Goal: Task Accomplishment & Management: Manage account settings

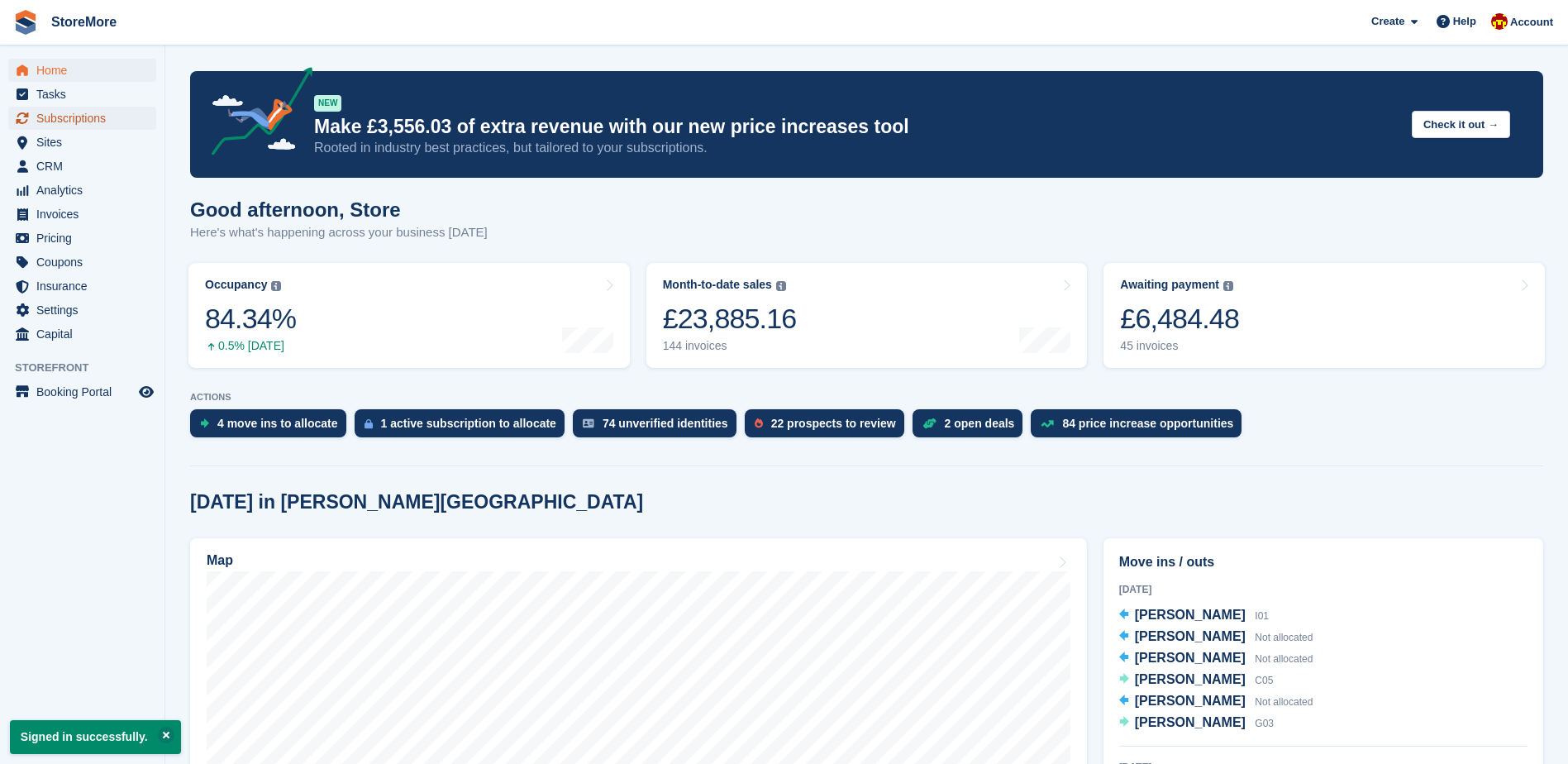
click at [100, 117] on span "Subscriptions" at bounding box center [86, 118] width 100 height 23
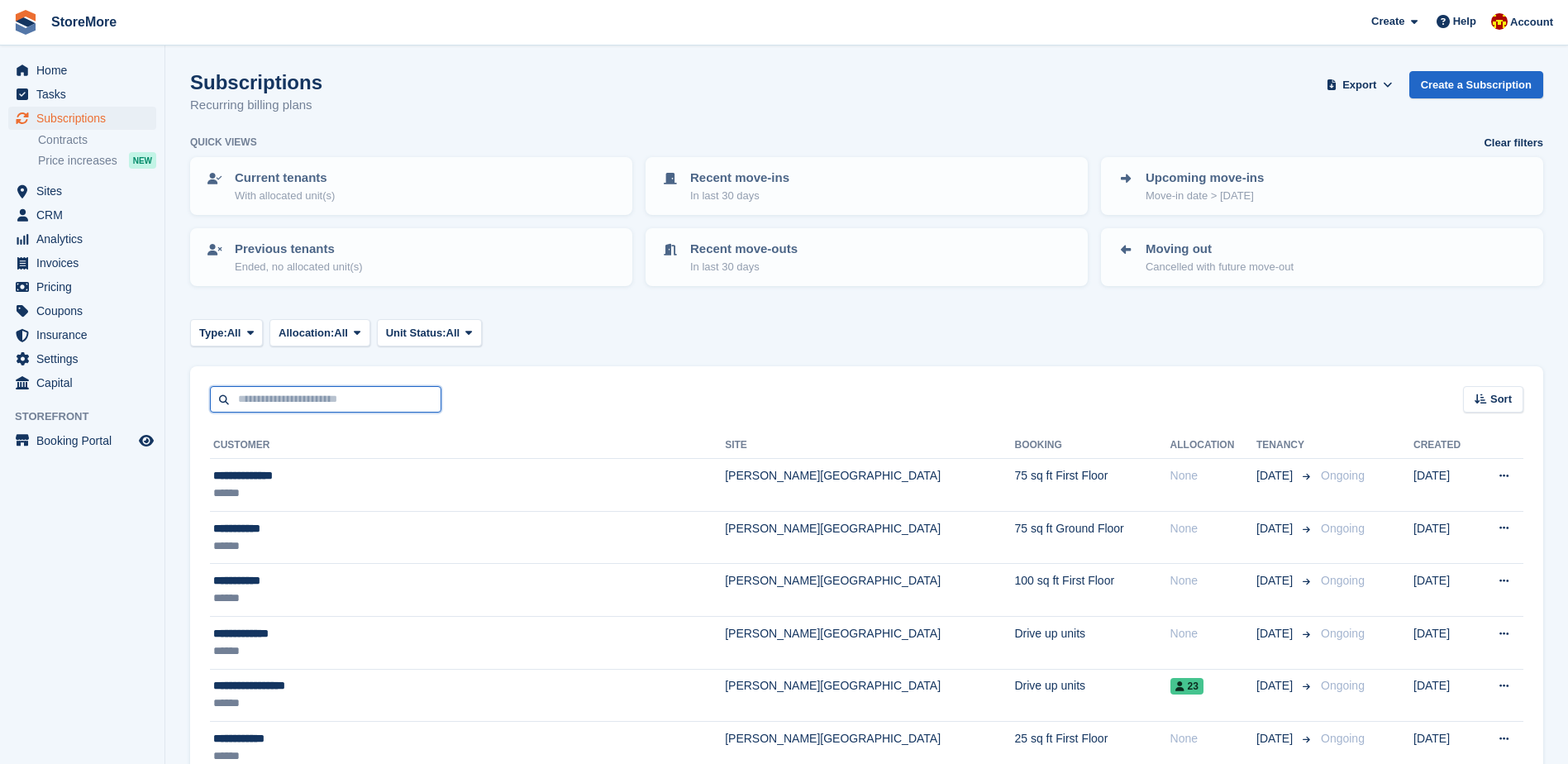
click at [306, 400] on input "text" at bounding box center [325, 400] width 231 height 27
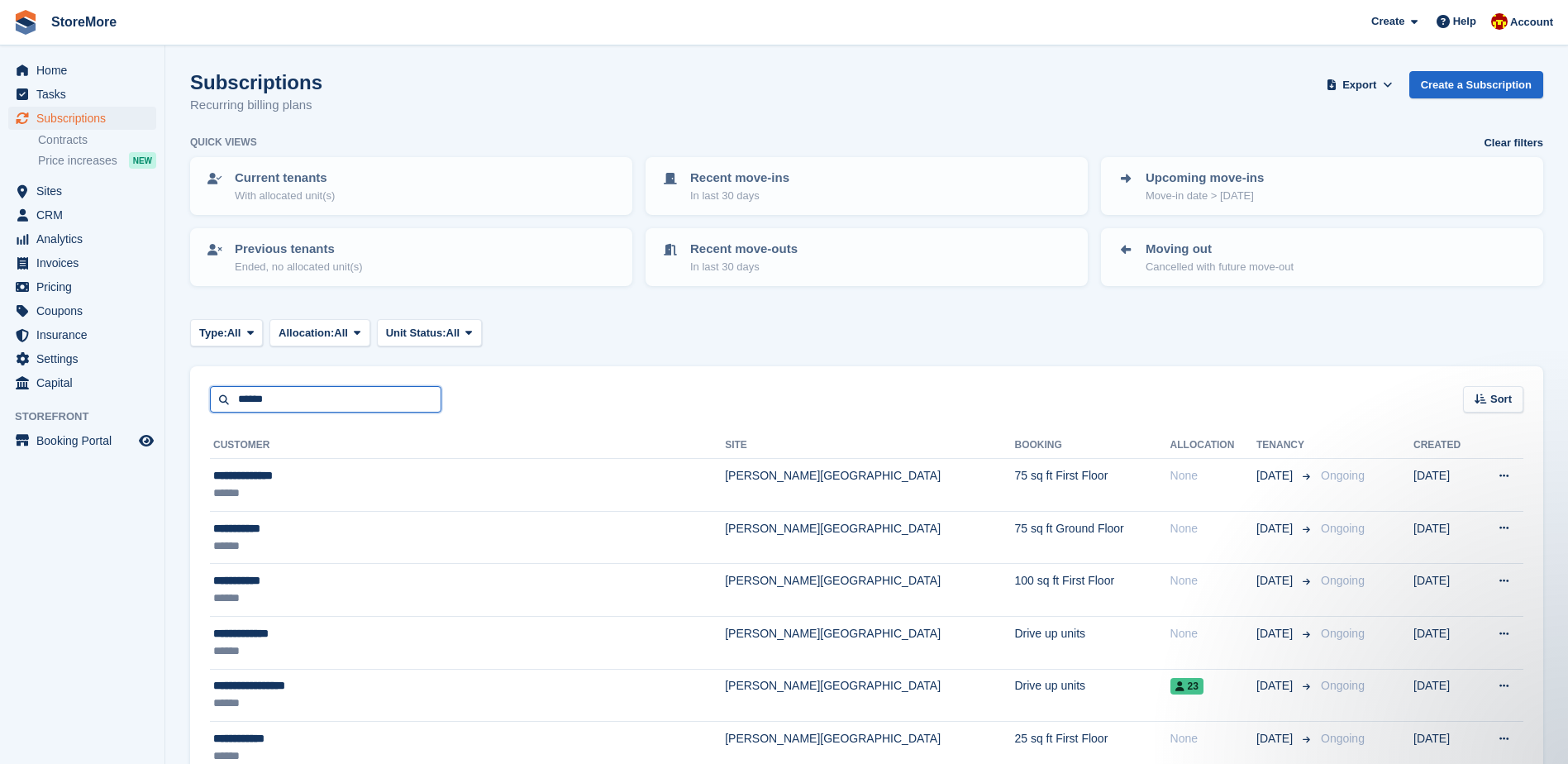
type input "******"
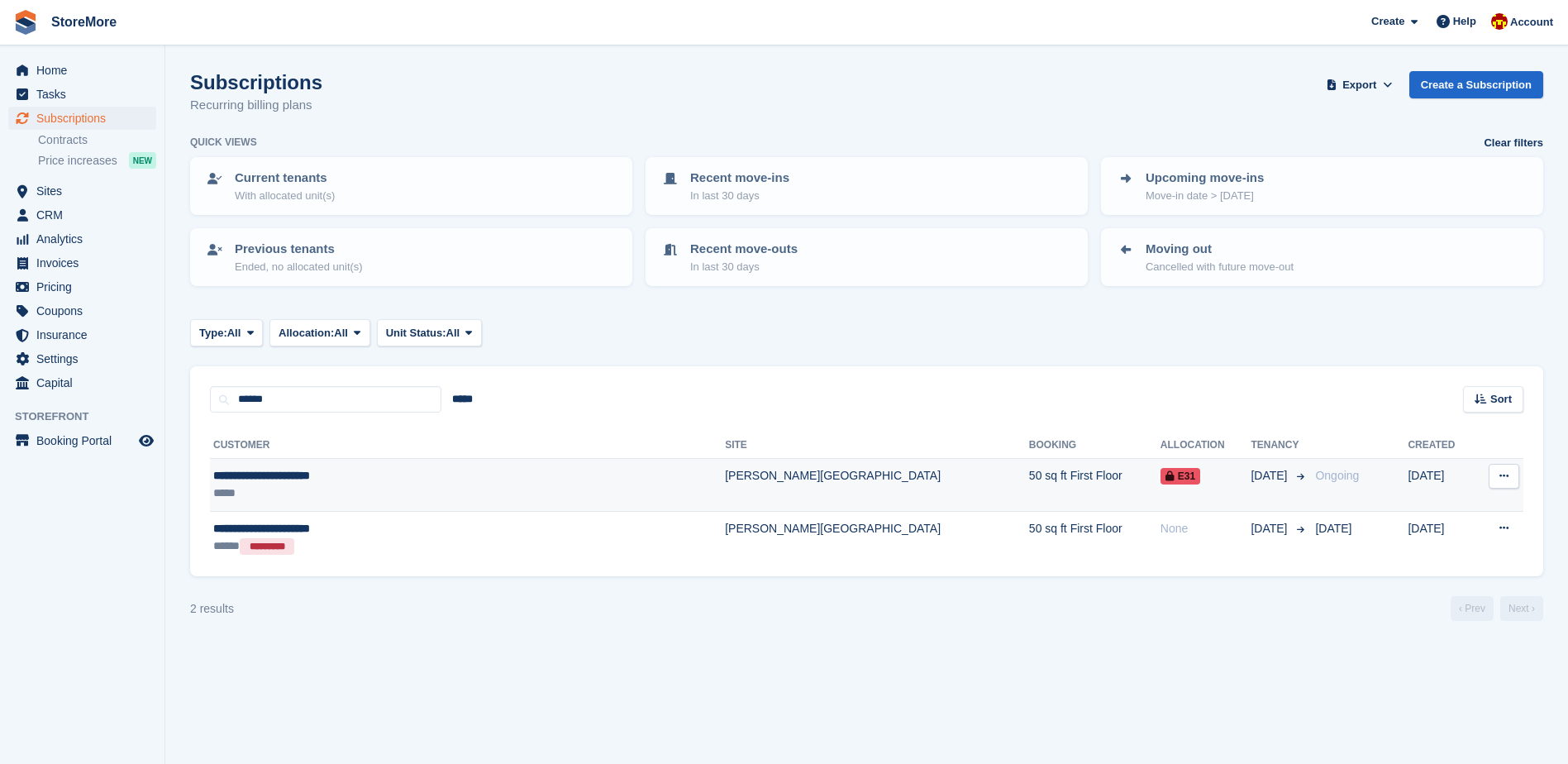
click at [744, 495] on td "[PERSON_NAME][GEOGRAPHIC_DATA]" at bounding box center [877, 485] width 304 height 53
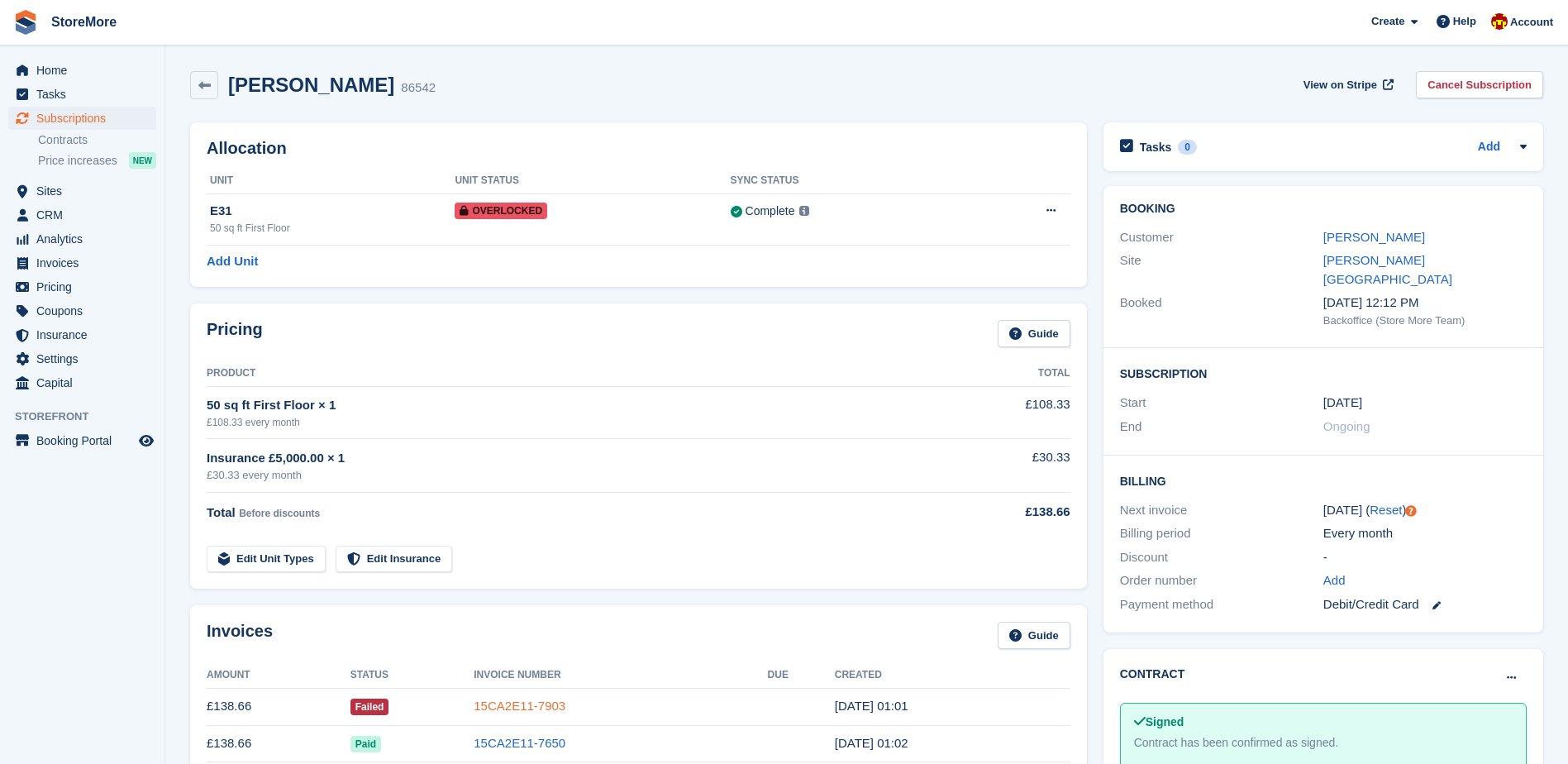
click at [523, 707] on link "15CA2E11-7903" at bounding box center [519, 705] width 92 height 14
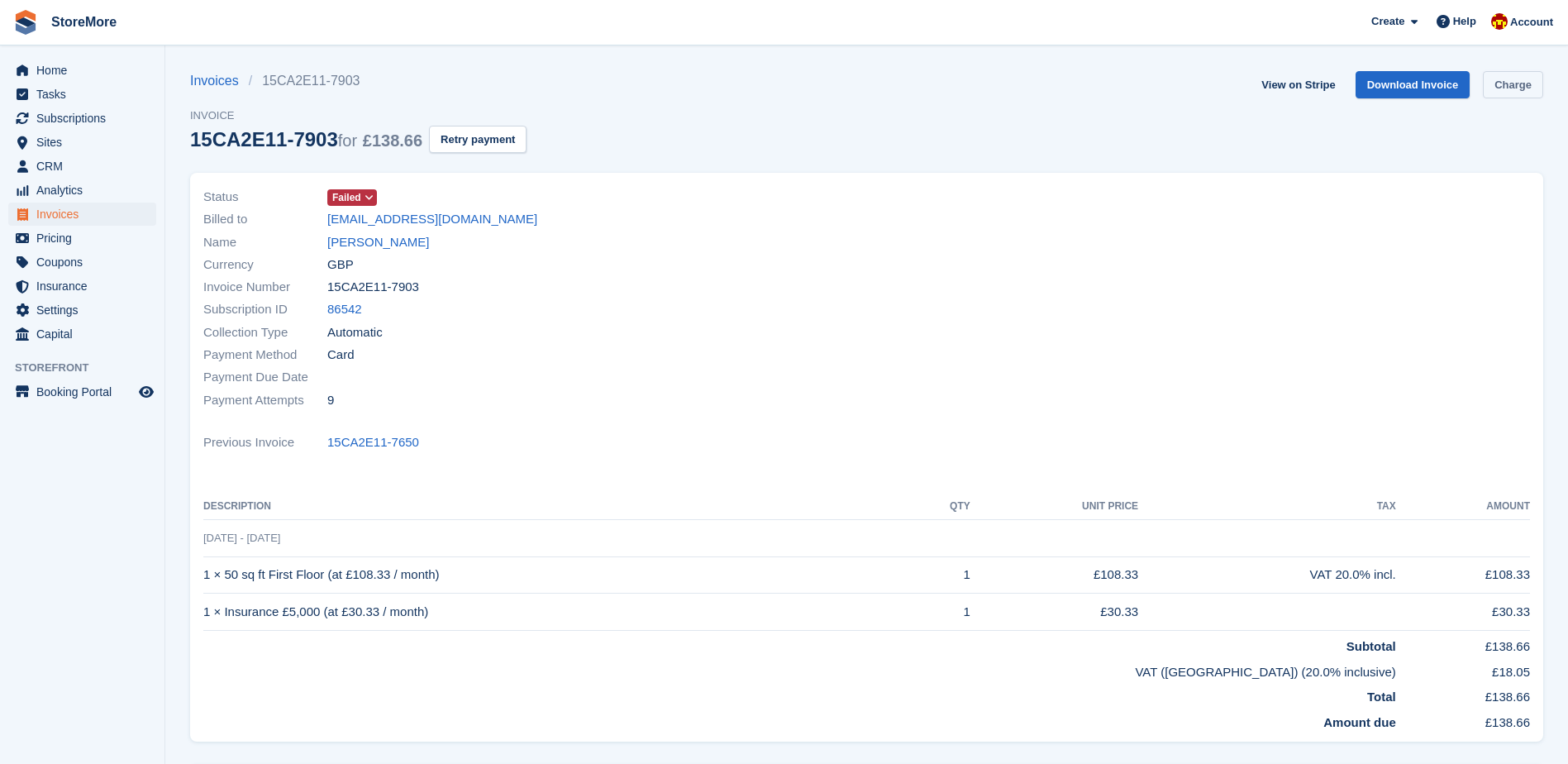
click at [1513, 88] on link "Charge" at bounding box center [1513, 85] width 60 height 27
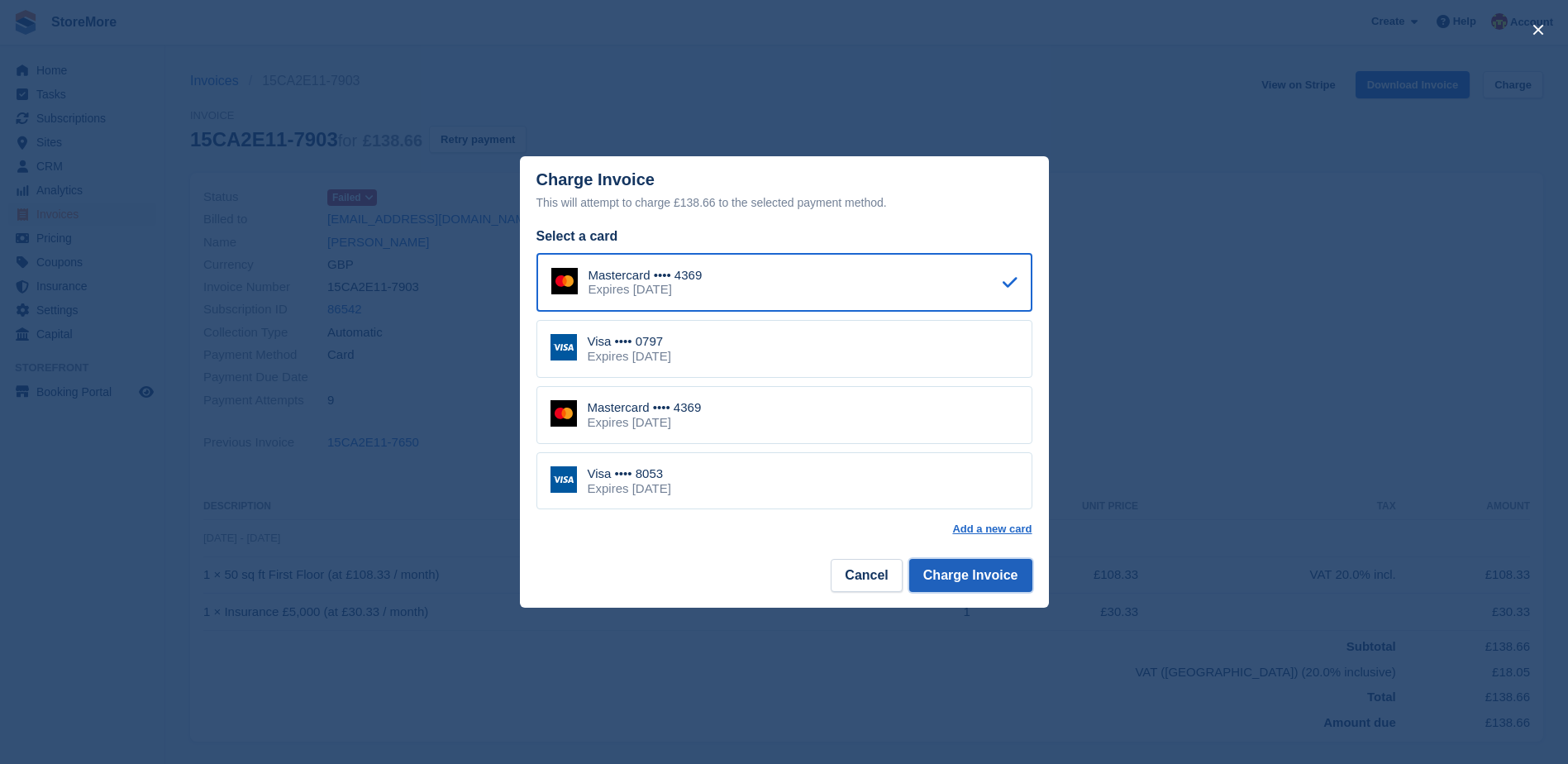
click at [970, 580] on button "Charge Invoice" at bounding box center [971, 576] width 123 height 33
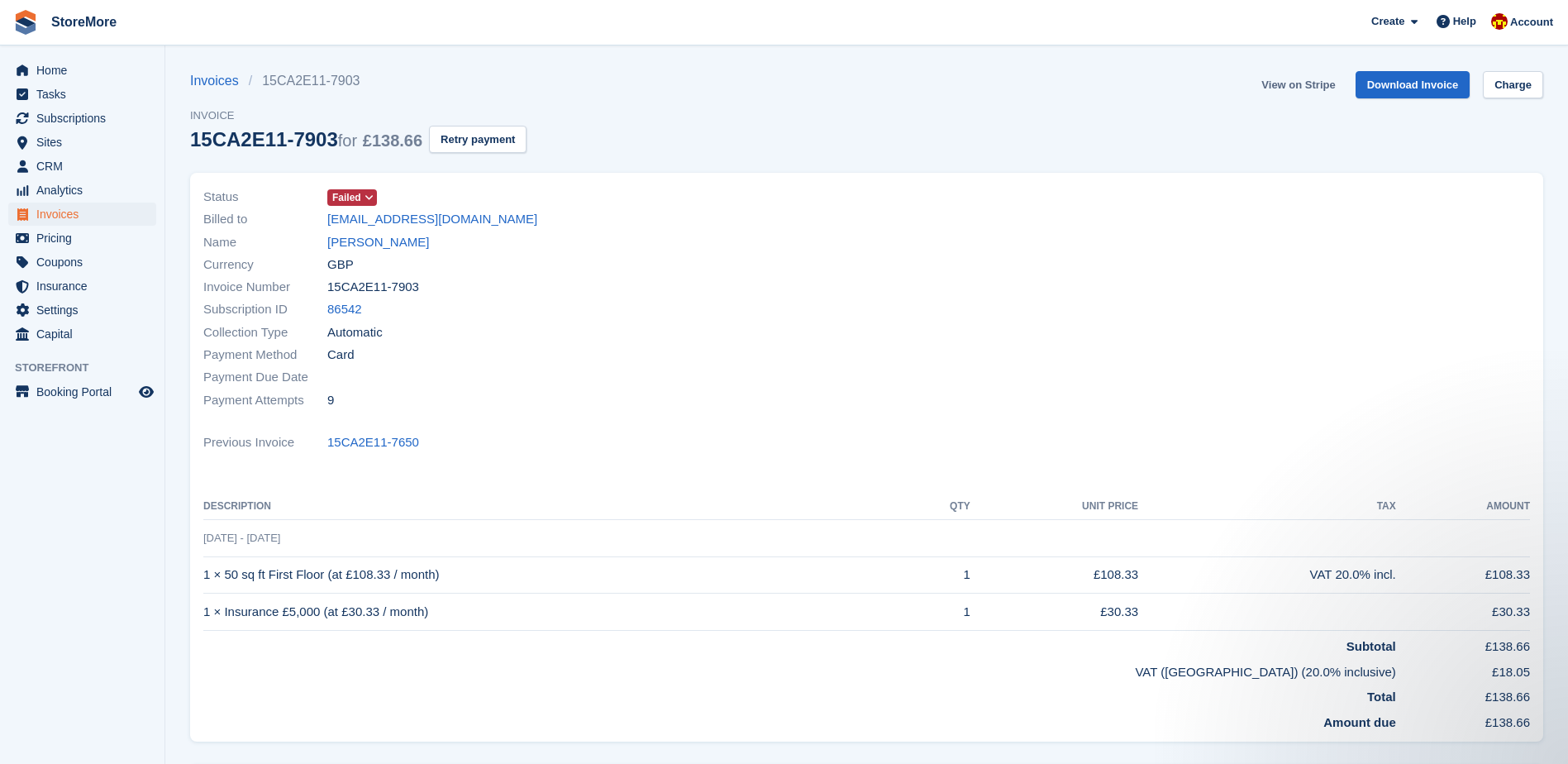
click at [1284, 88] on link "View on Stripe" at bounding box center [1298, 85] width 87 height 27
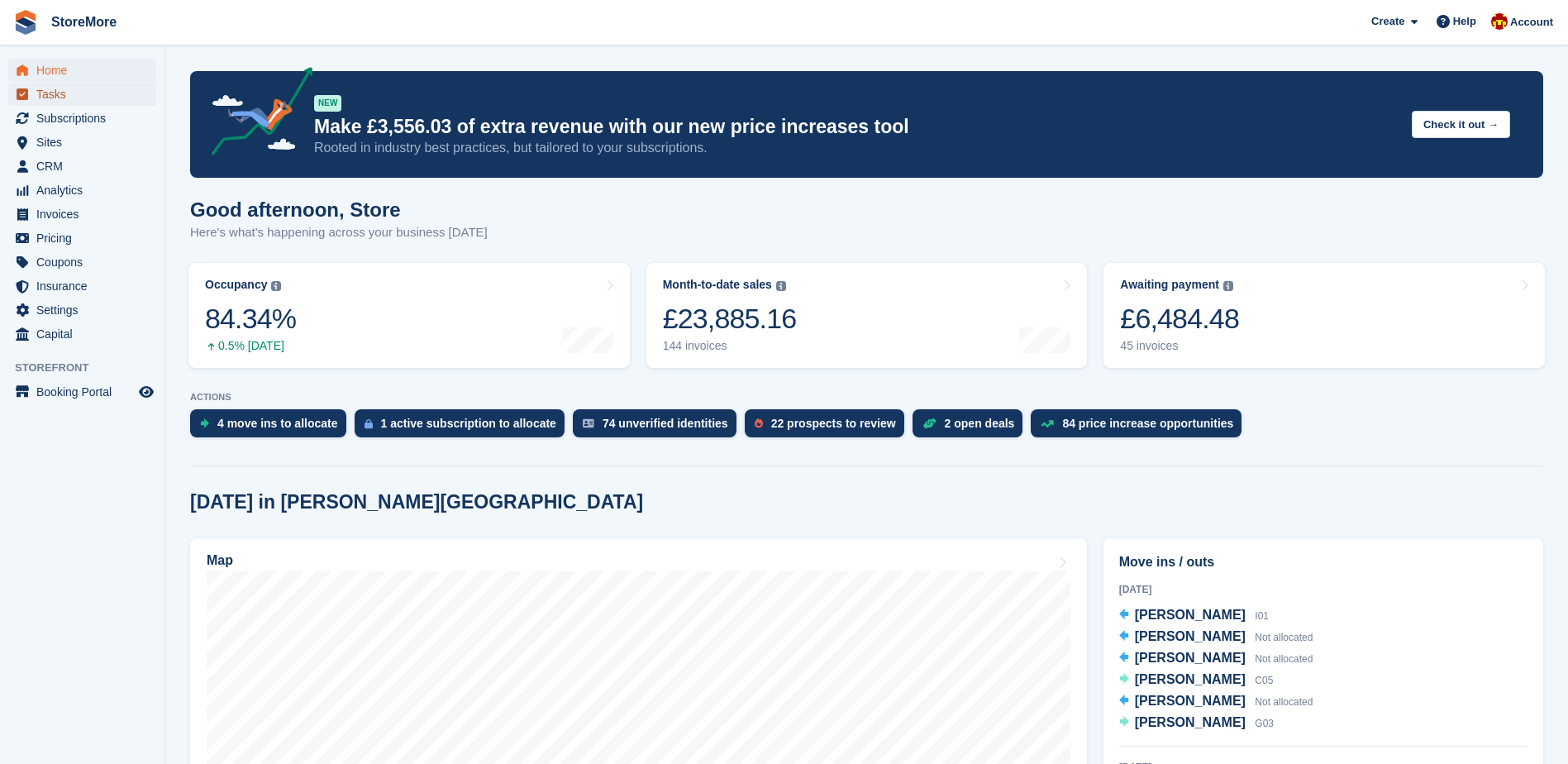
click at [74, 103] on span "Tasks" at bounding box center [86, 95] width 100 height 23
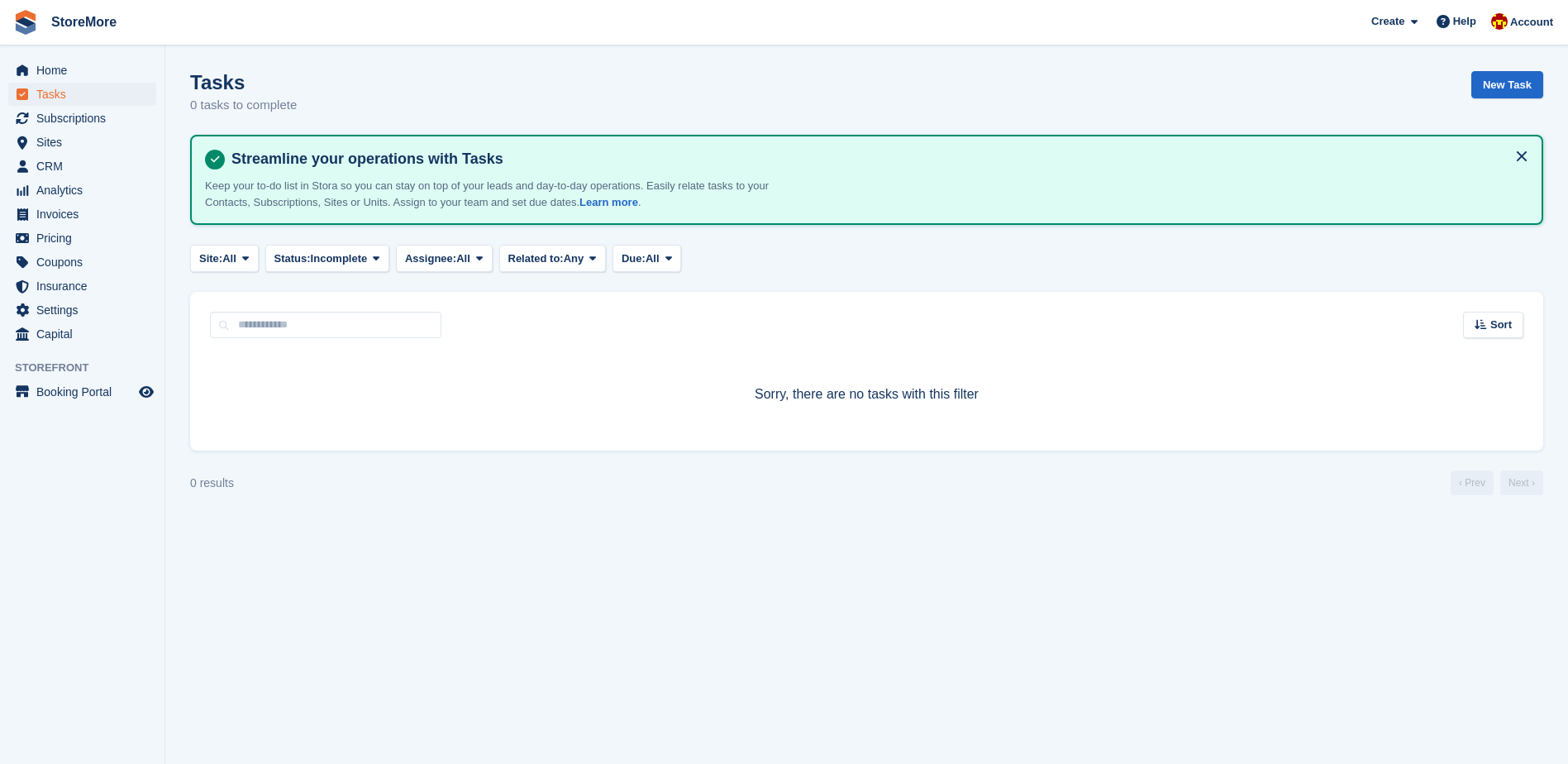
click at [77, 116] on span "Subscriptions" at bounding box center [86, 118] width 100 height 23
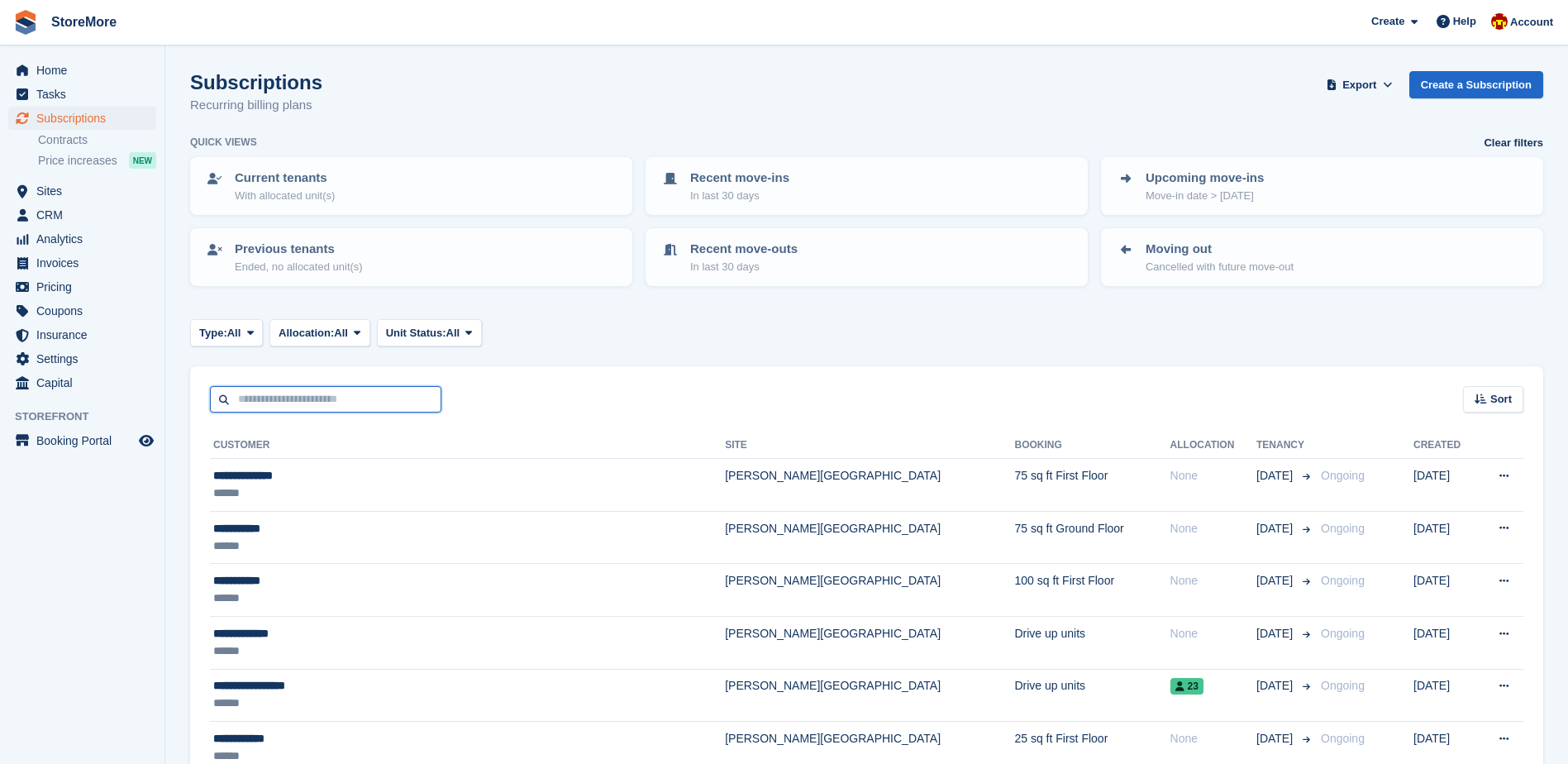
click at [304, 396] on input "text" at bounding box center [325, 400] width 231 height 27
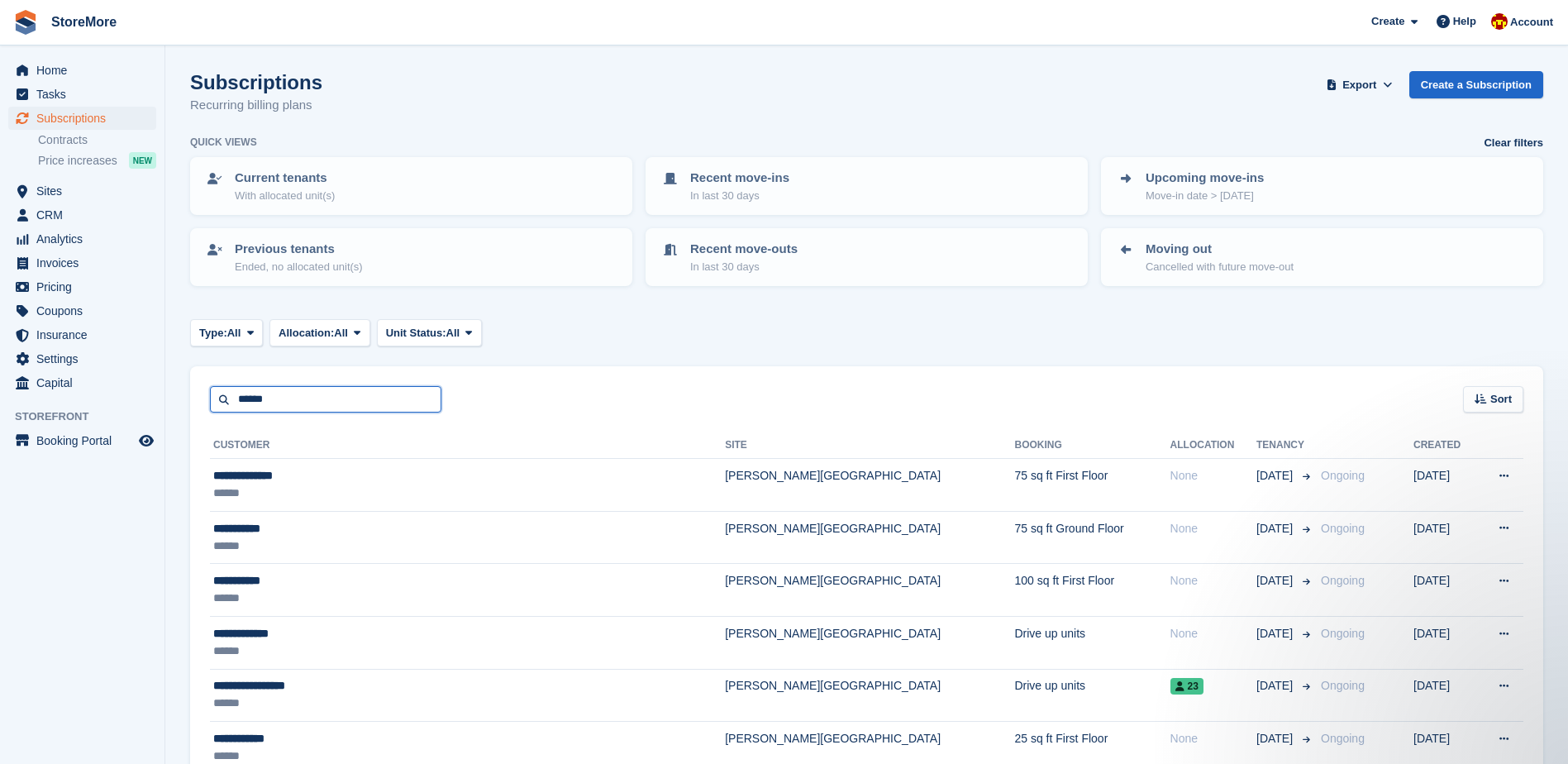
type input "******"
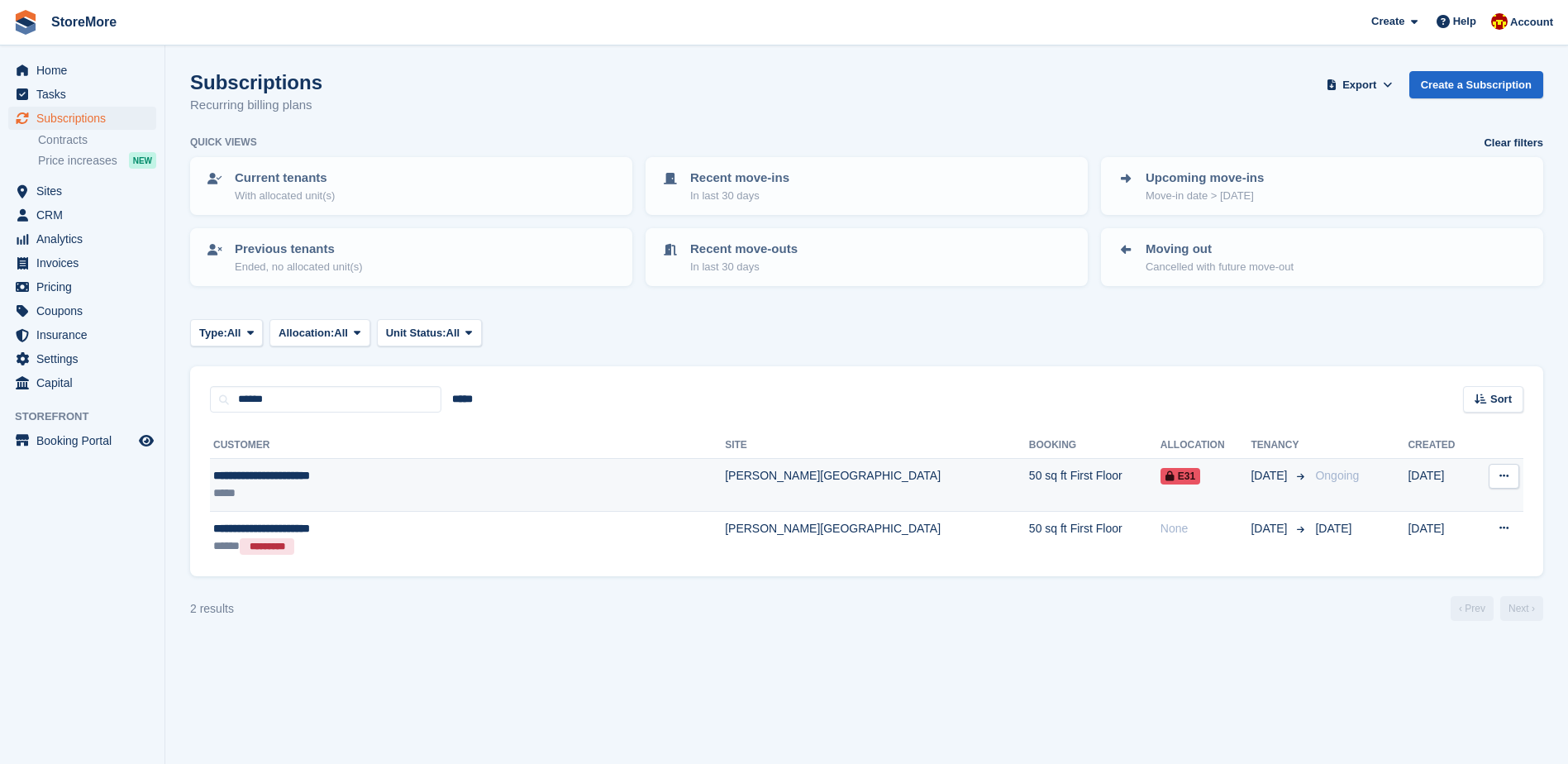
click at [336, 488] on div "*****" at bounding box center [394, 493] width 362 height 18
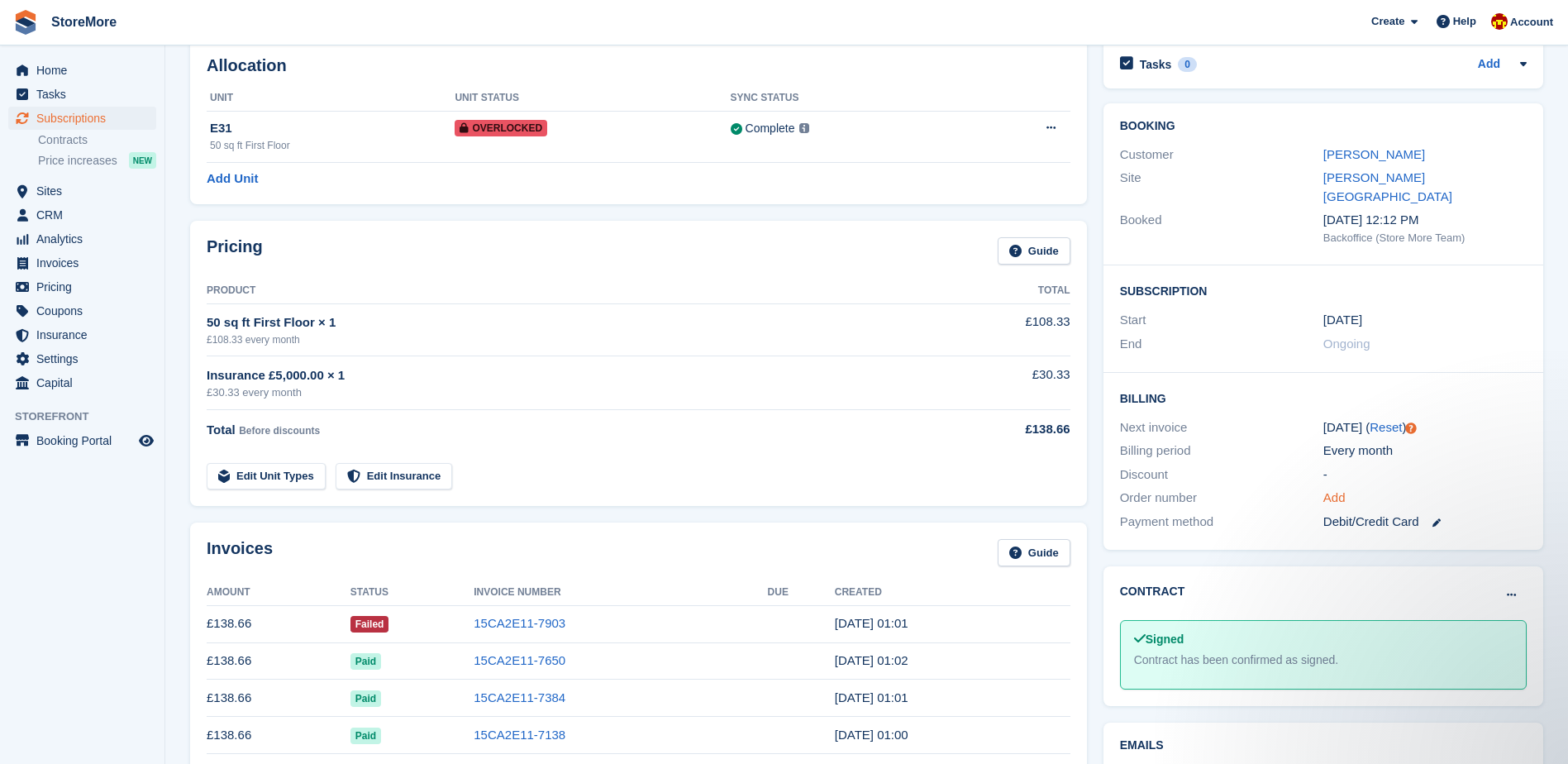
click at [1336, 489] on link "Add" at bounding box center [1334, 498] width 22 height 19
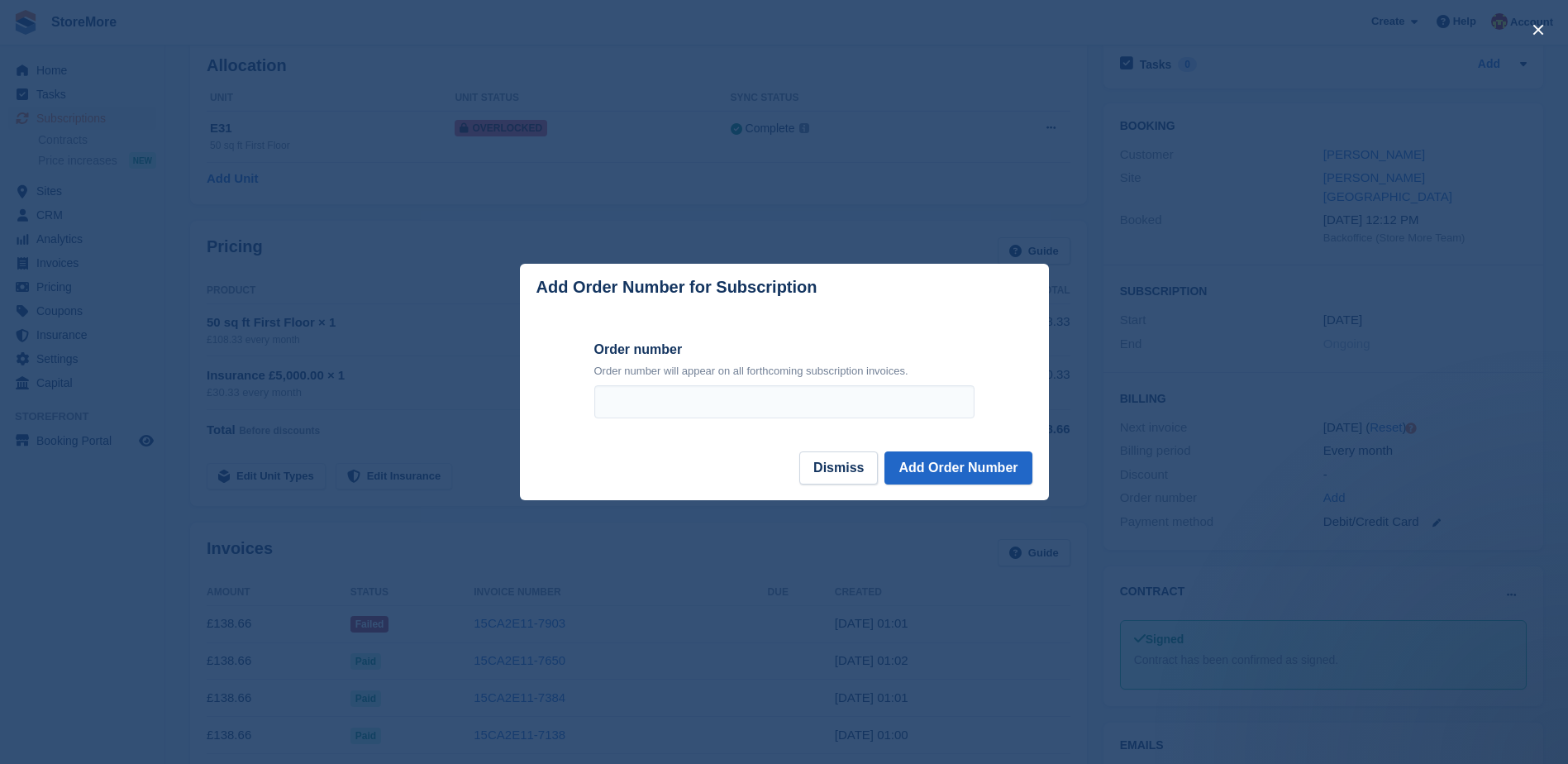
click at [1014, 365] on form "Order number Order number will appear on all forthcoming subscription invoices." at bounding box center [784, 382] width 529 height 141
click at [829, 468] on button "Dismiss" at bounding box center [838, 468] width 78 height 33
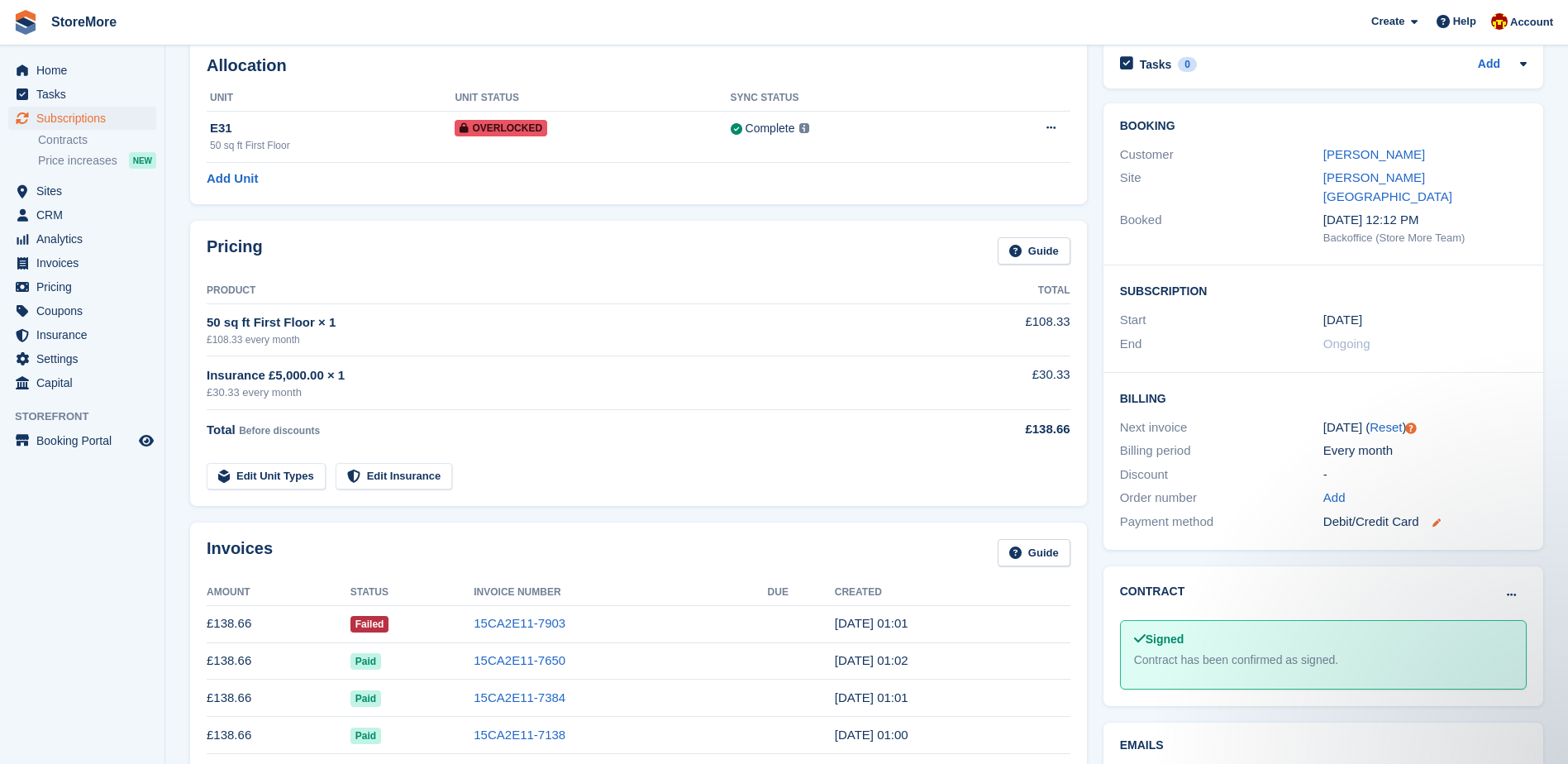
click at [1432, 518] on icon at bounding box center [1436, 522] width 8 height 8
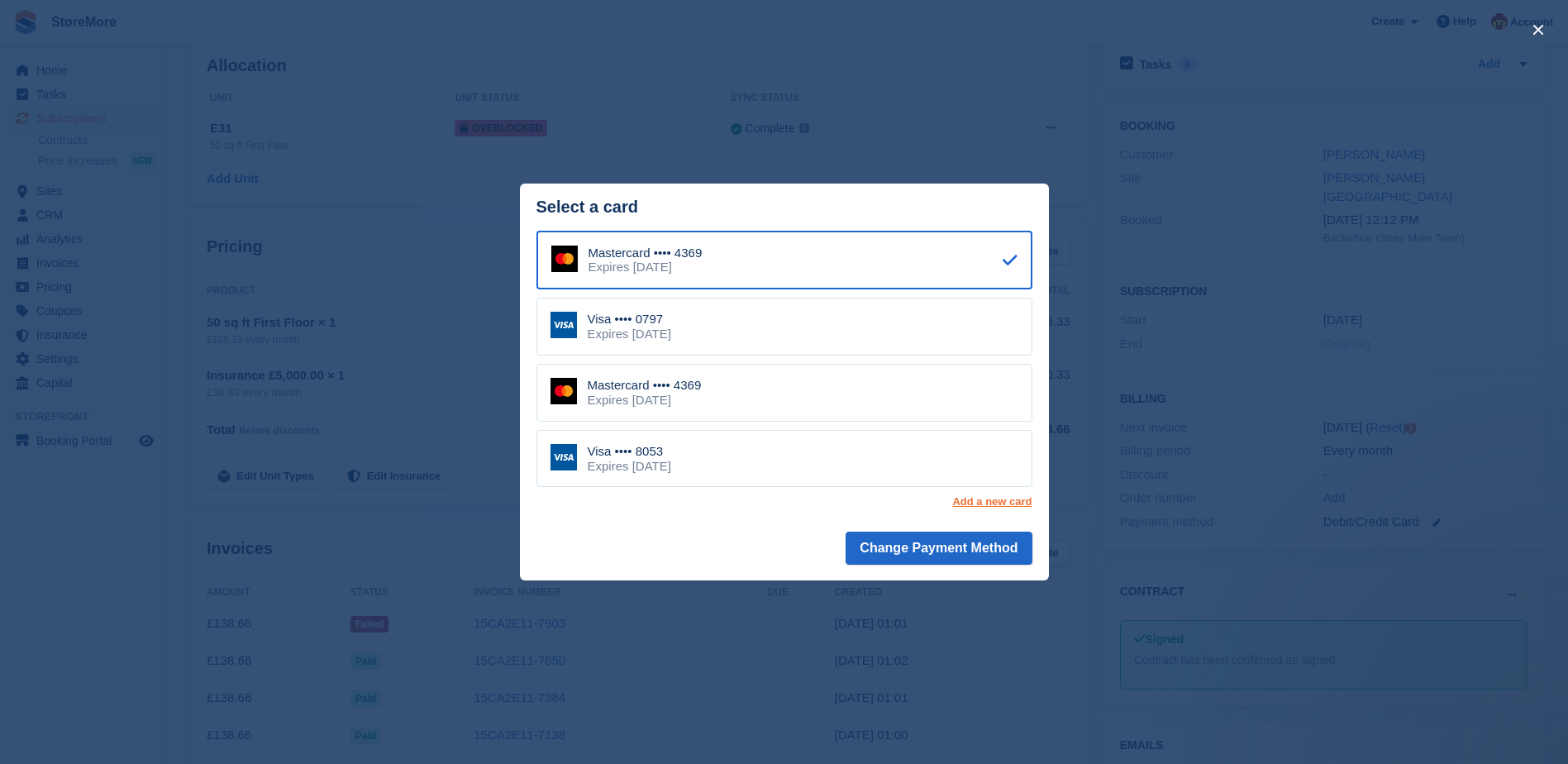
click at [990, 496] on link "Add a new card" at bounding box center [991, 502] width 79 height 14
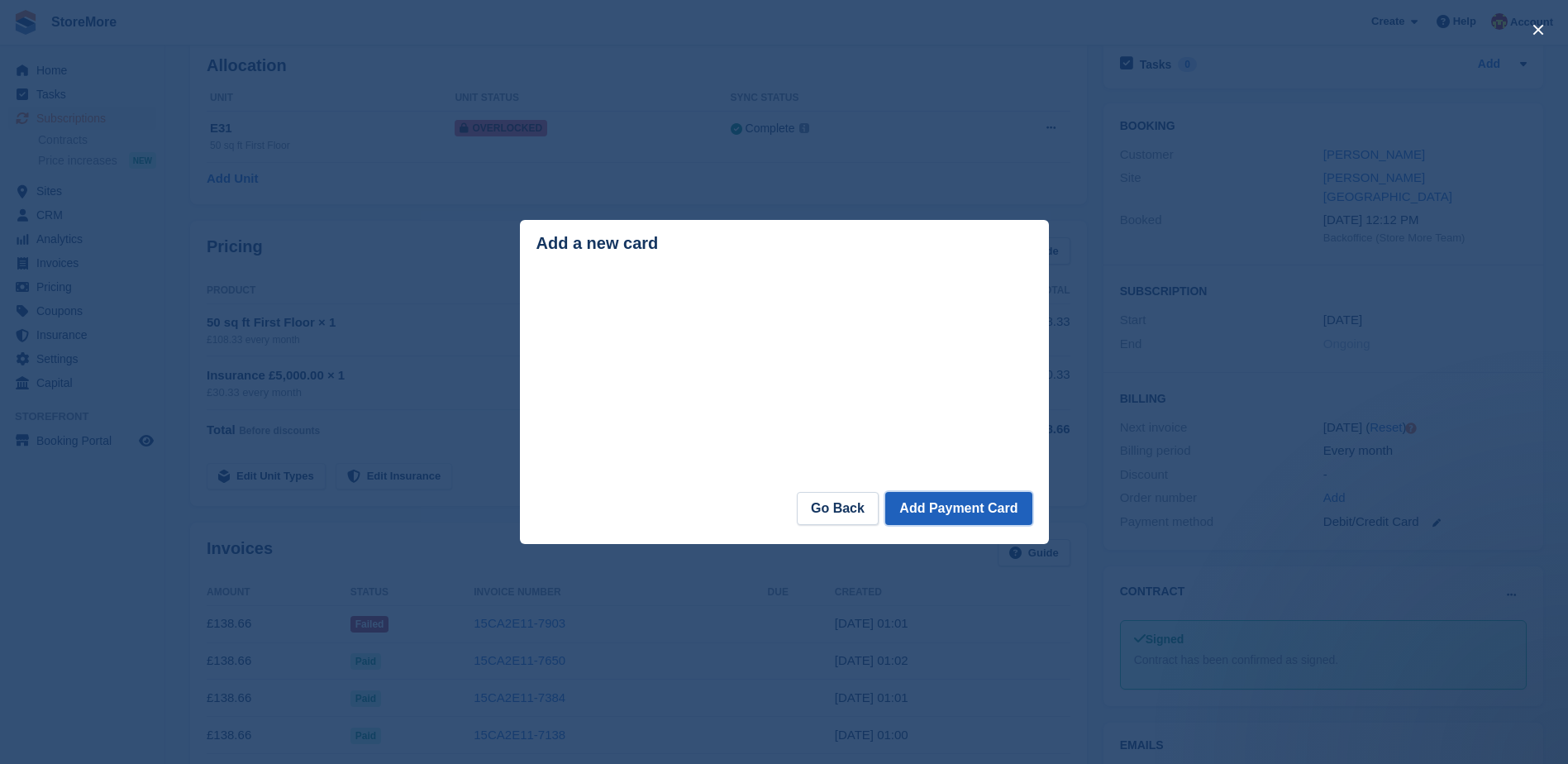
click at [985, 508] on button "Add Payment Card" at bounding box center [958, 508] width 146 height 33
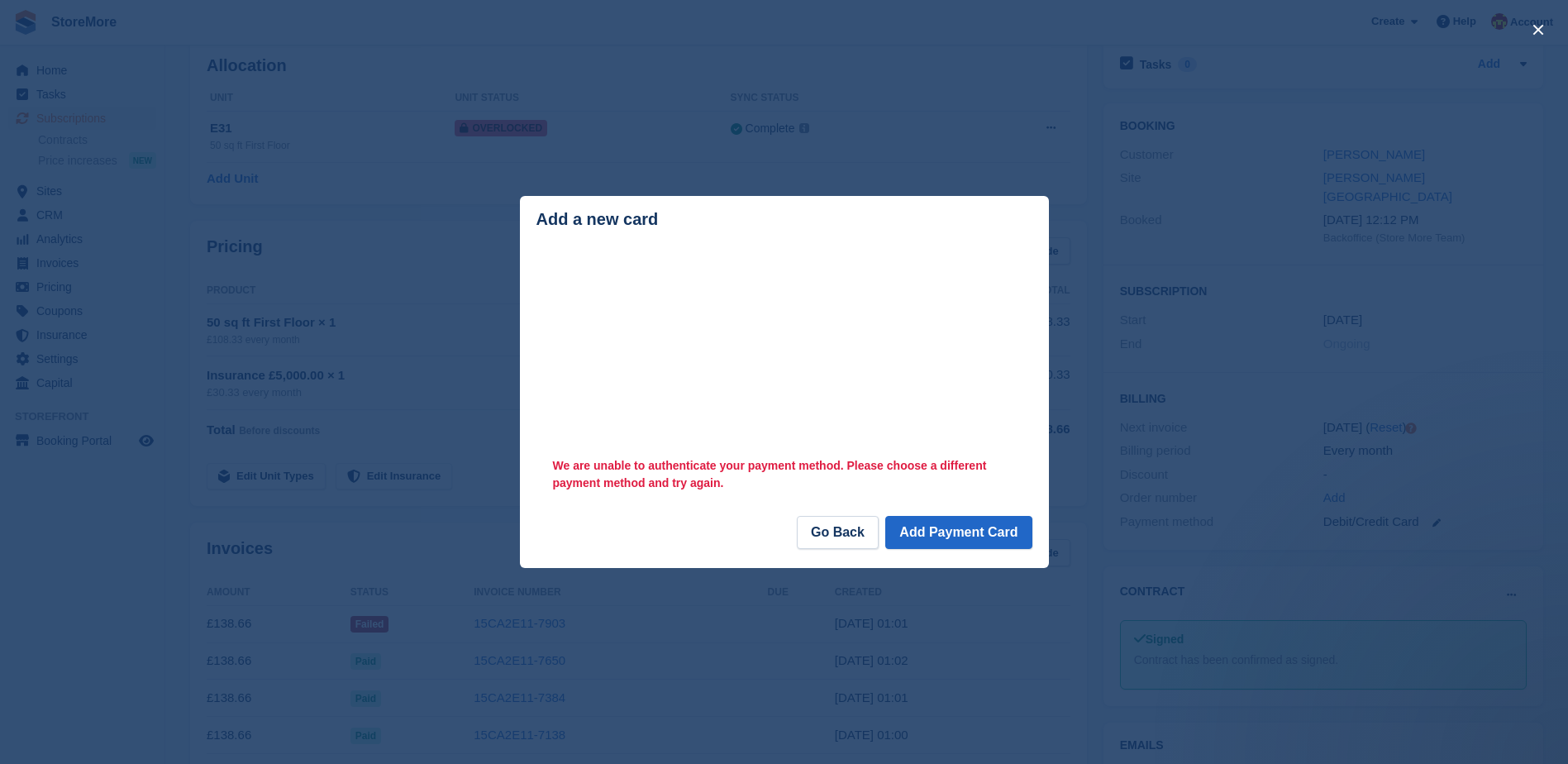
click at [950, 176] on div "close" at bounding box center [784, 382] width 1568 height 764
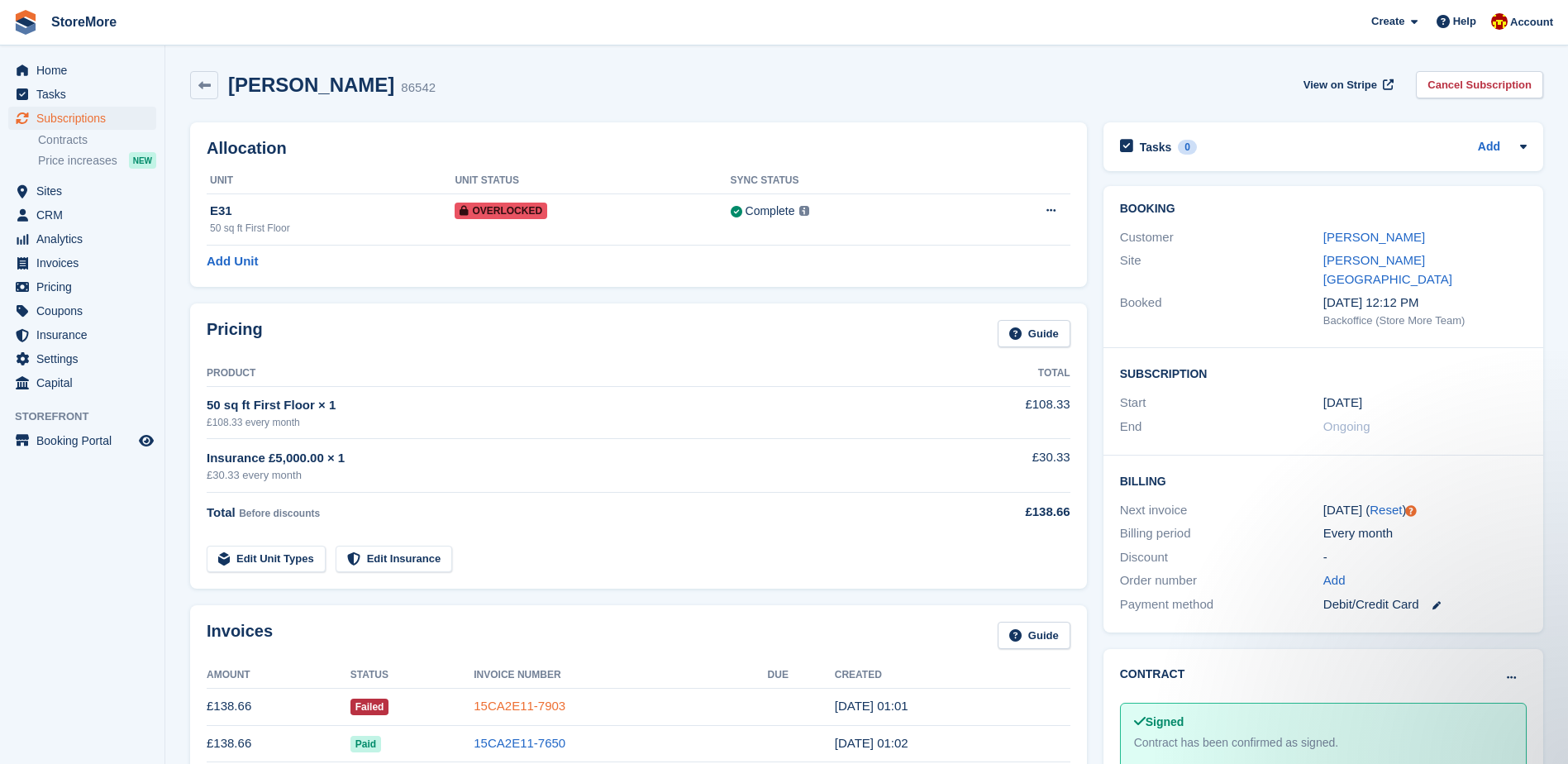
click at [533, 707] on link "15CA2E11-7903" at bounding box center [519, 705] width 92 height 14
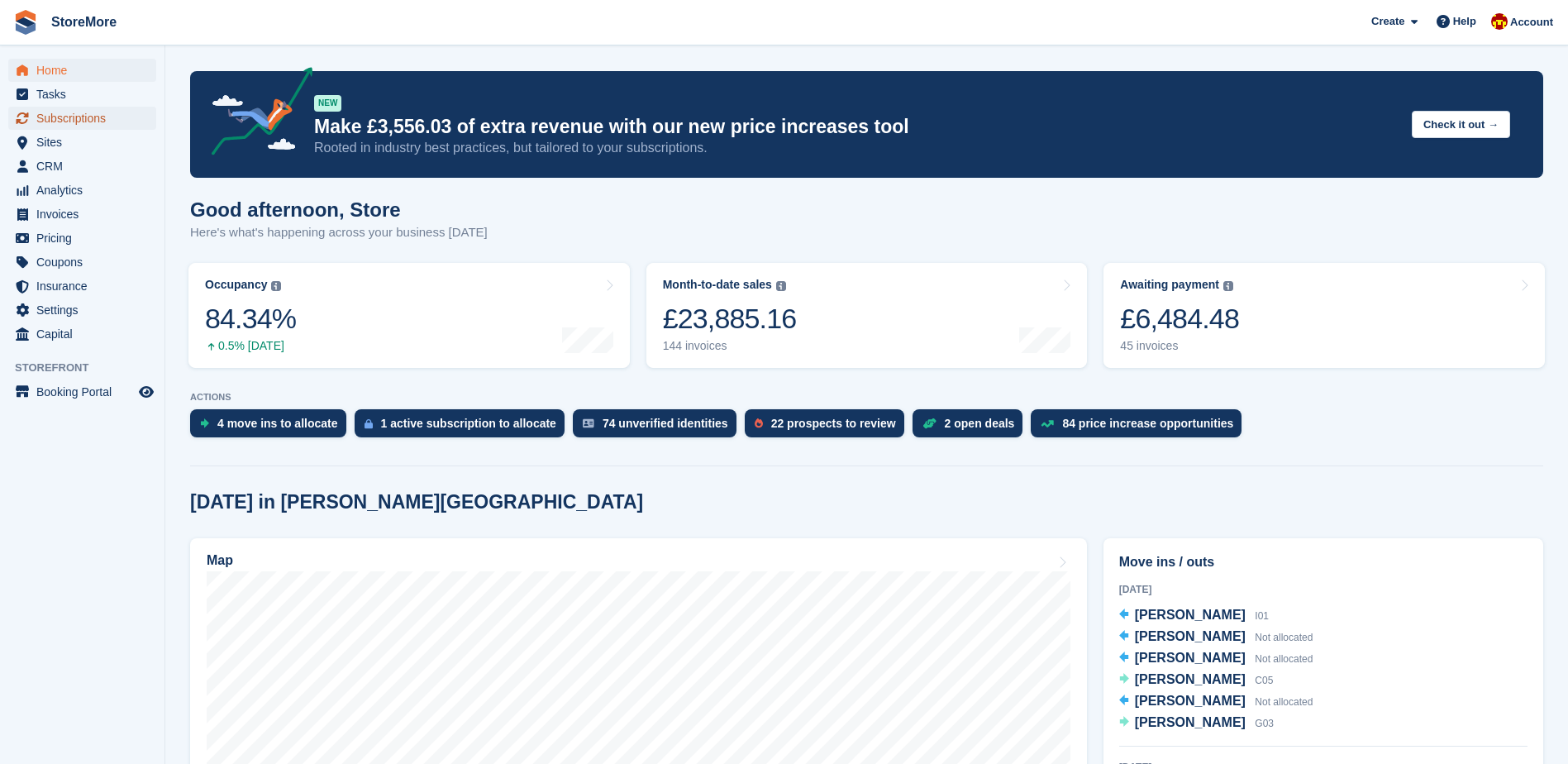
click at [112, 113] on span "Subscriptions" at bounding box center [86, 118] width 100 height 23
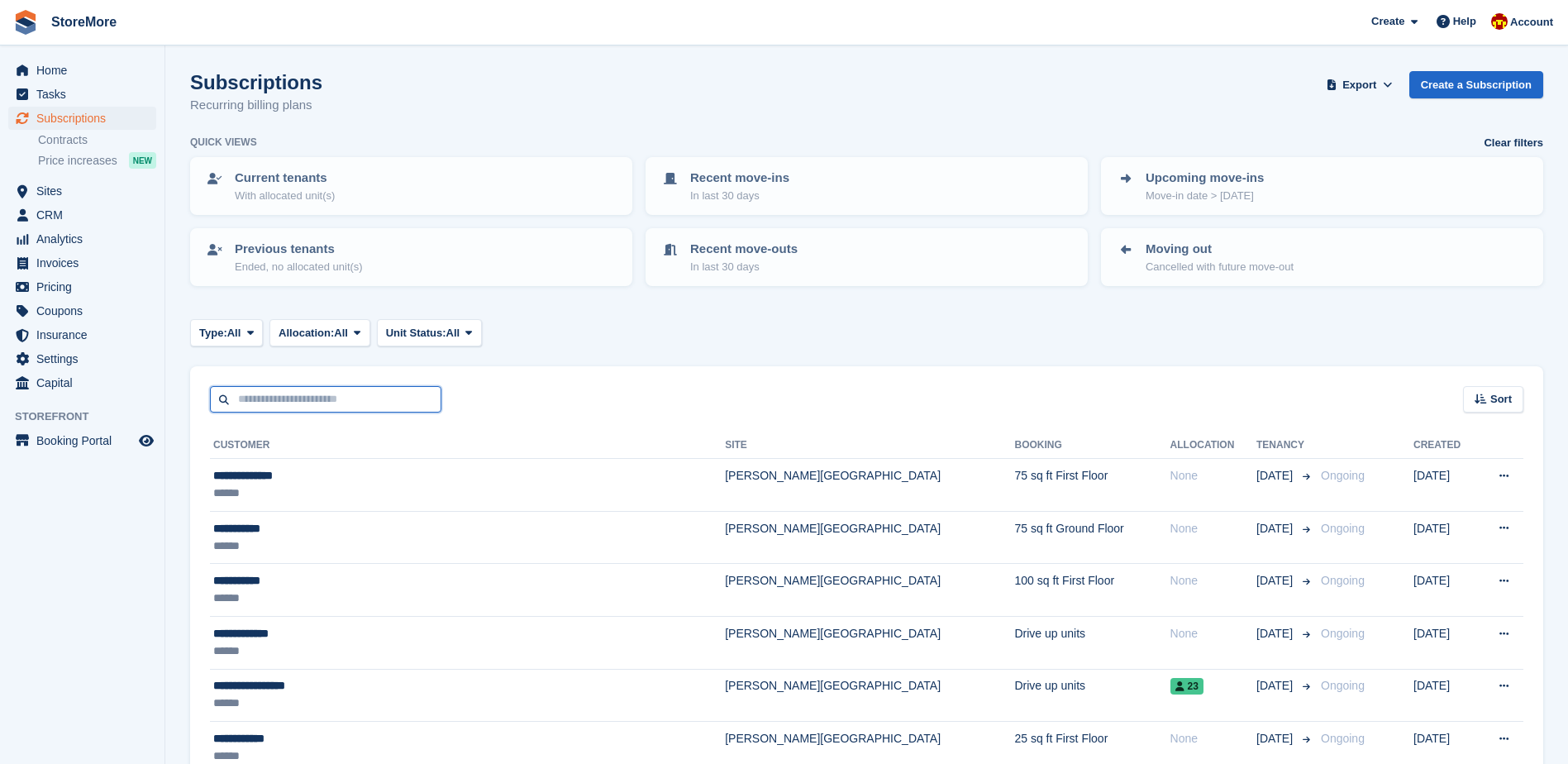
click at [295, 412] on input "text" at bounding box center [325, 400] width 231 height 27
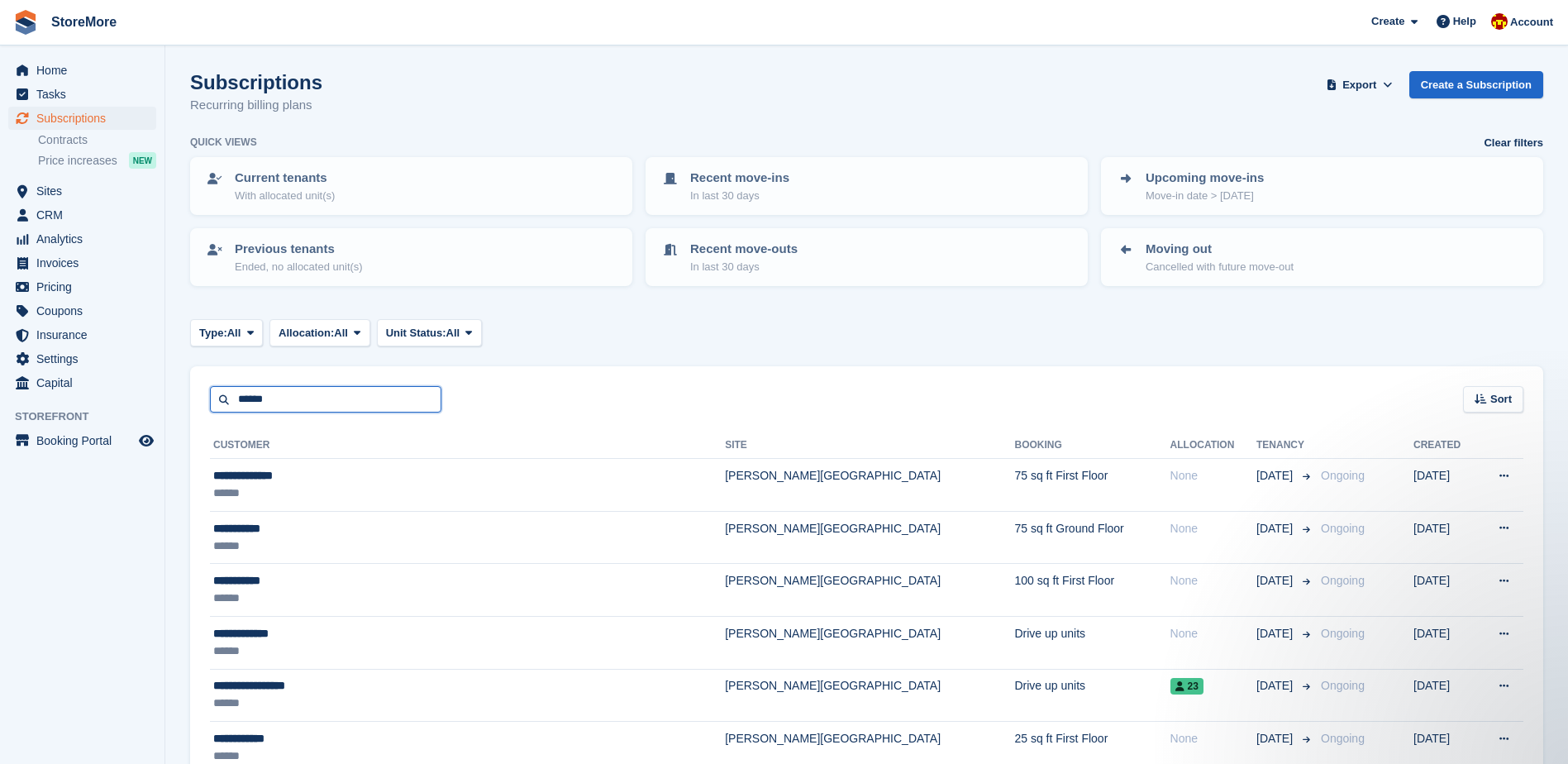
type input "******"
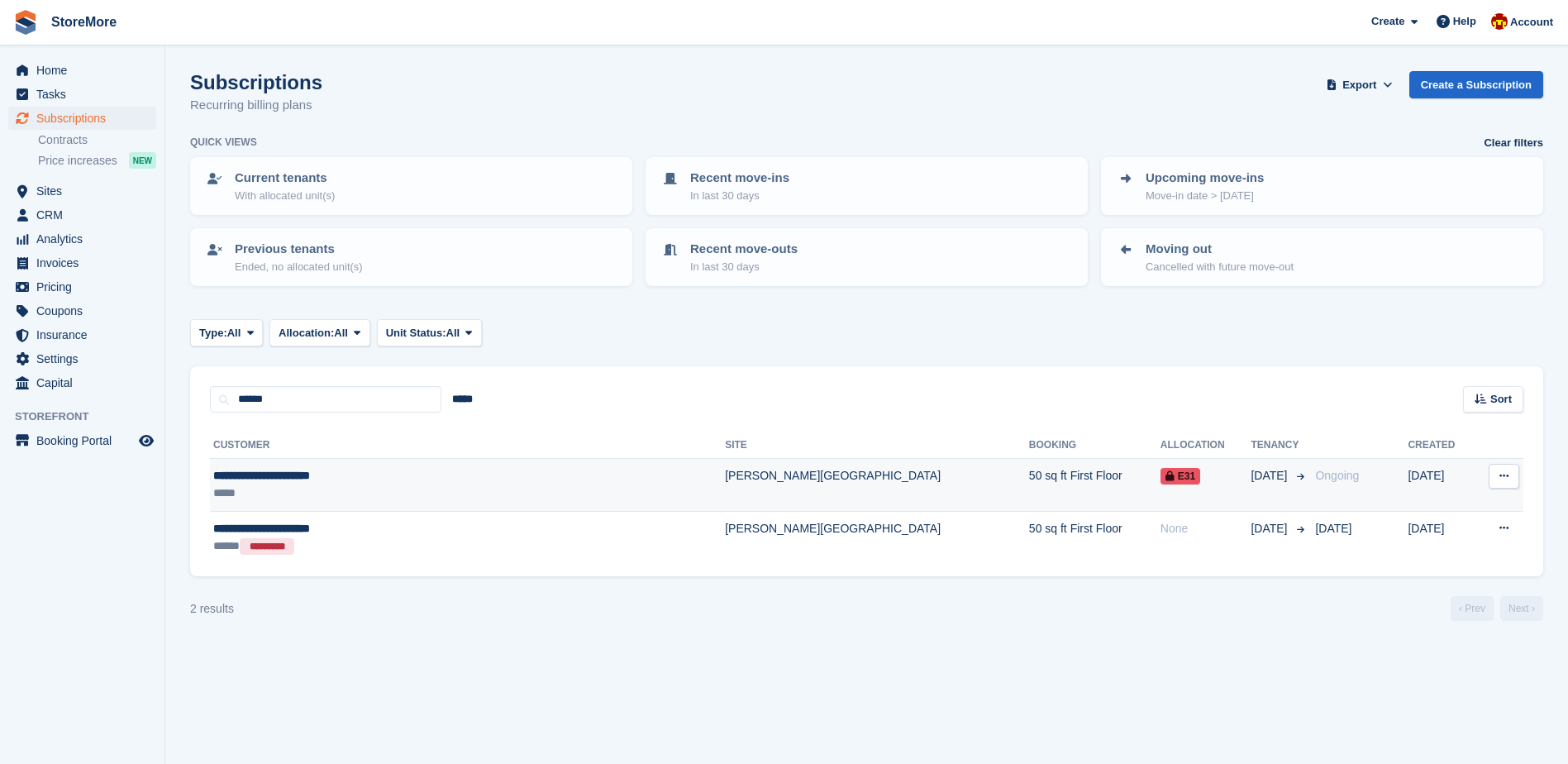
click at [1029, 488] on td "50 sq ft First Floor" at bounding box center [1095, 485] width 132 height 53
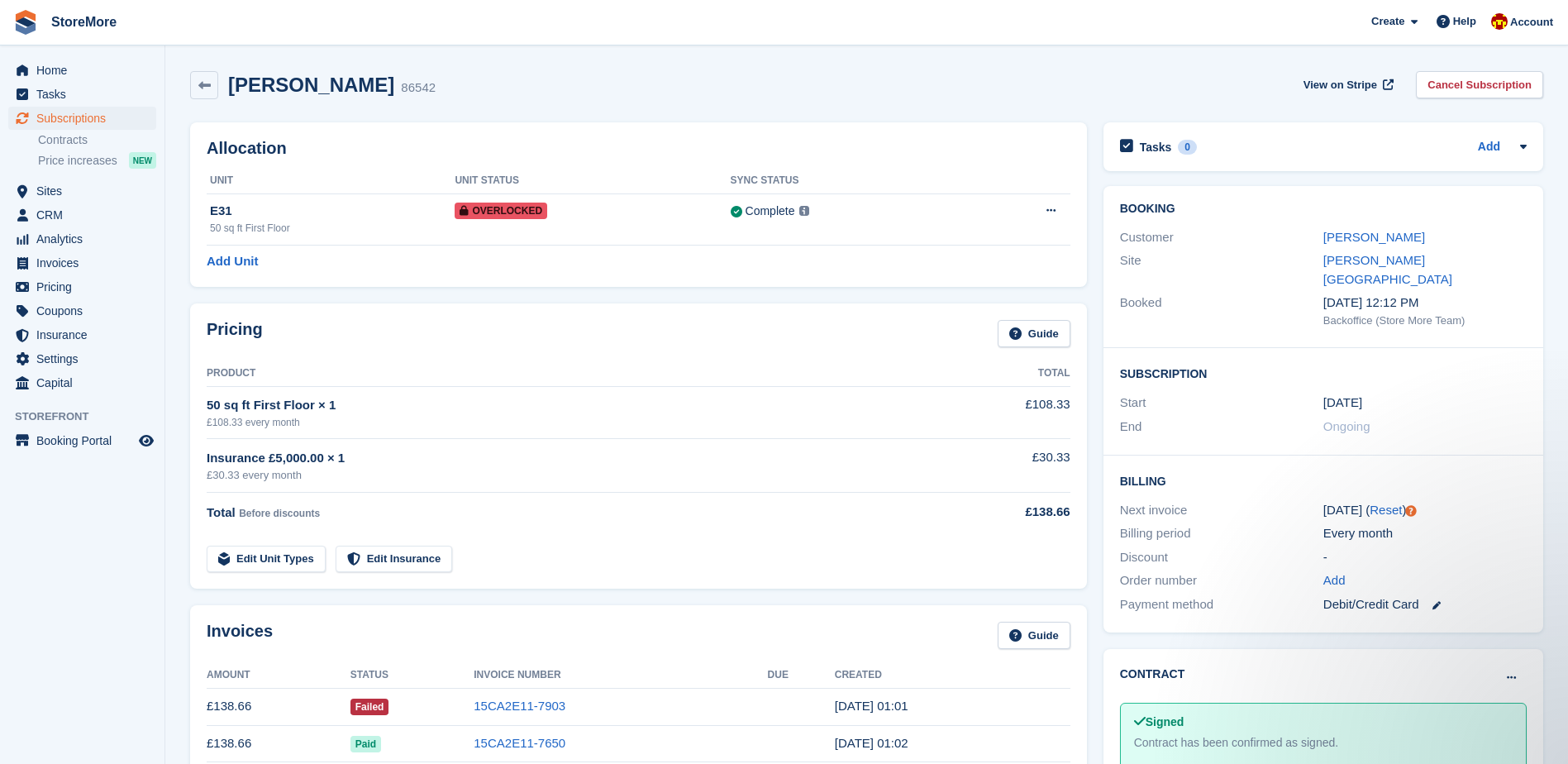
click at [516, 716] on td "15CA2E11-7903" at bounding box center [620, 706] width 294 height 37
click at [509, 705] on link "15CA2E11-7903" at bounding box center [519, 705] width 92 height 14
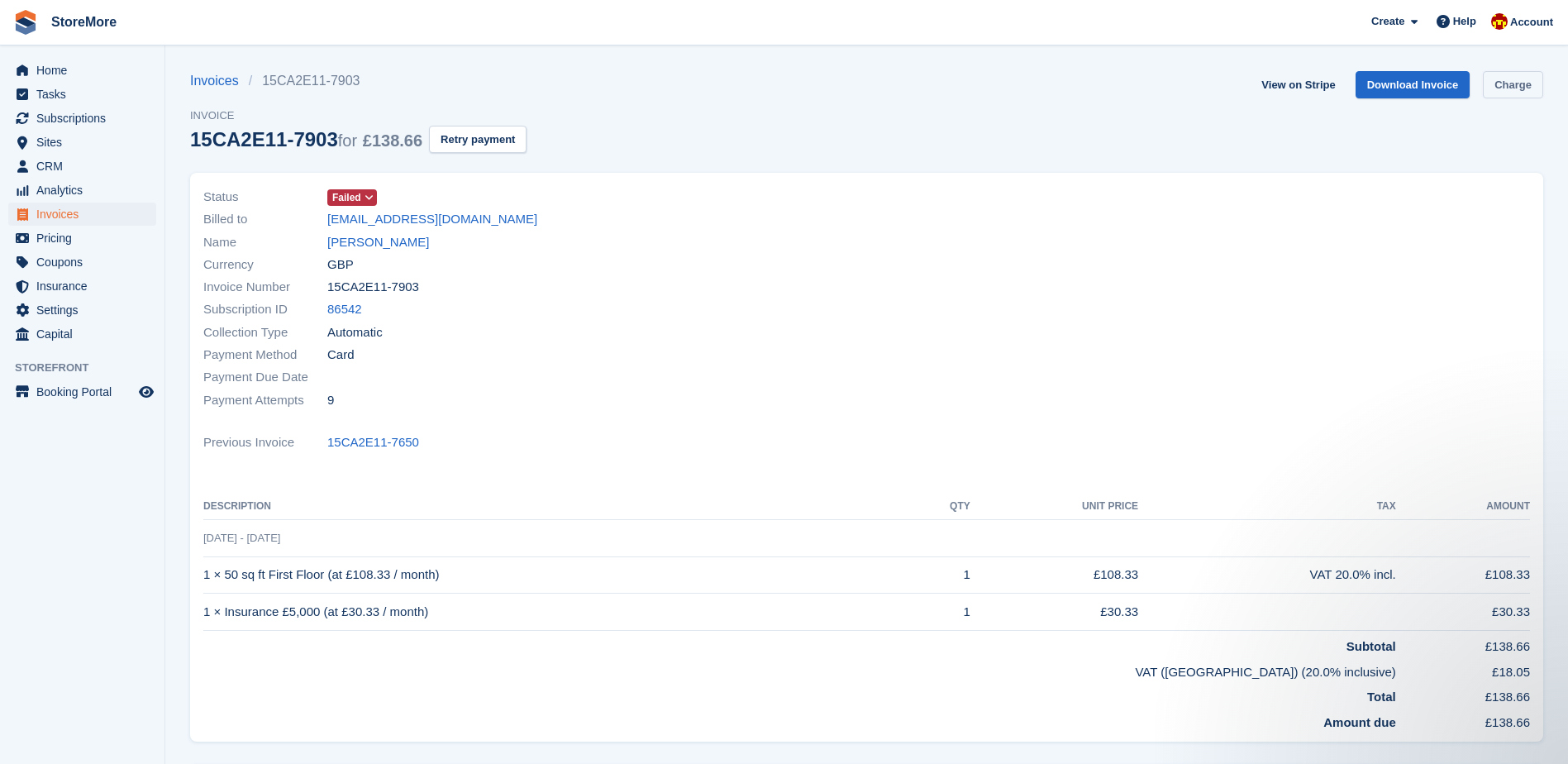
click at [1512, 87] on link "Charge" at bounding box center [1513, 85] width 60 height 27
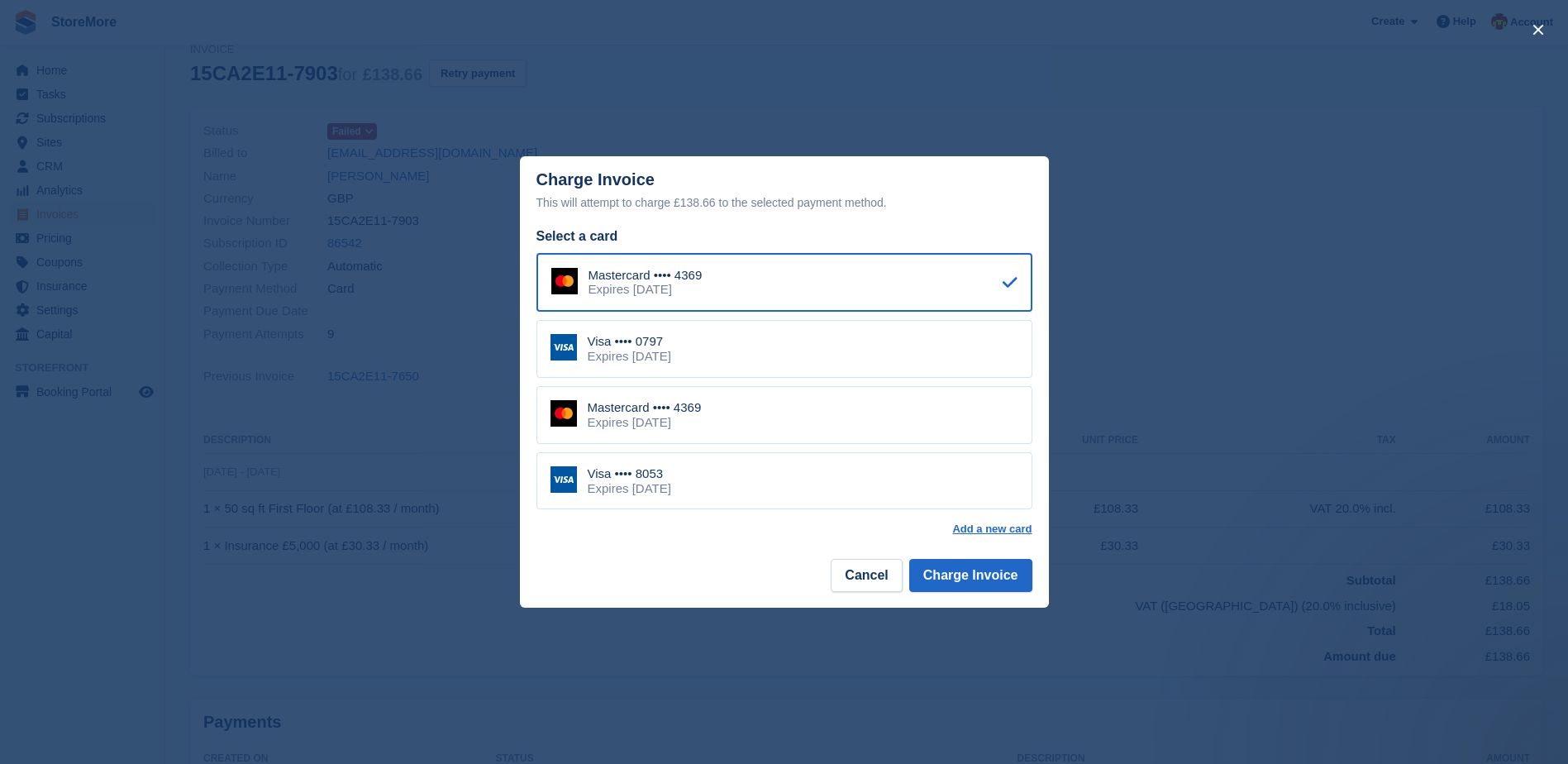
scroll to position [165, 0]
click at [733, 89] on div "close" at bounding box center [784, 382] width 1568 height 764
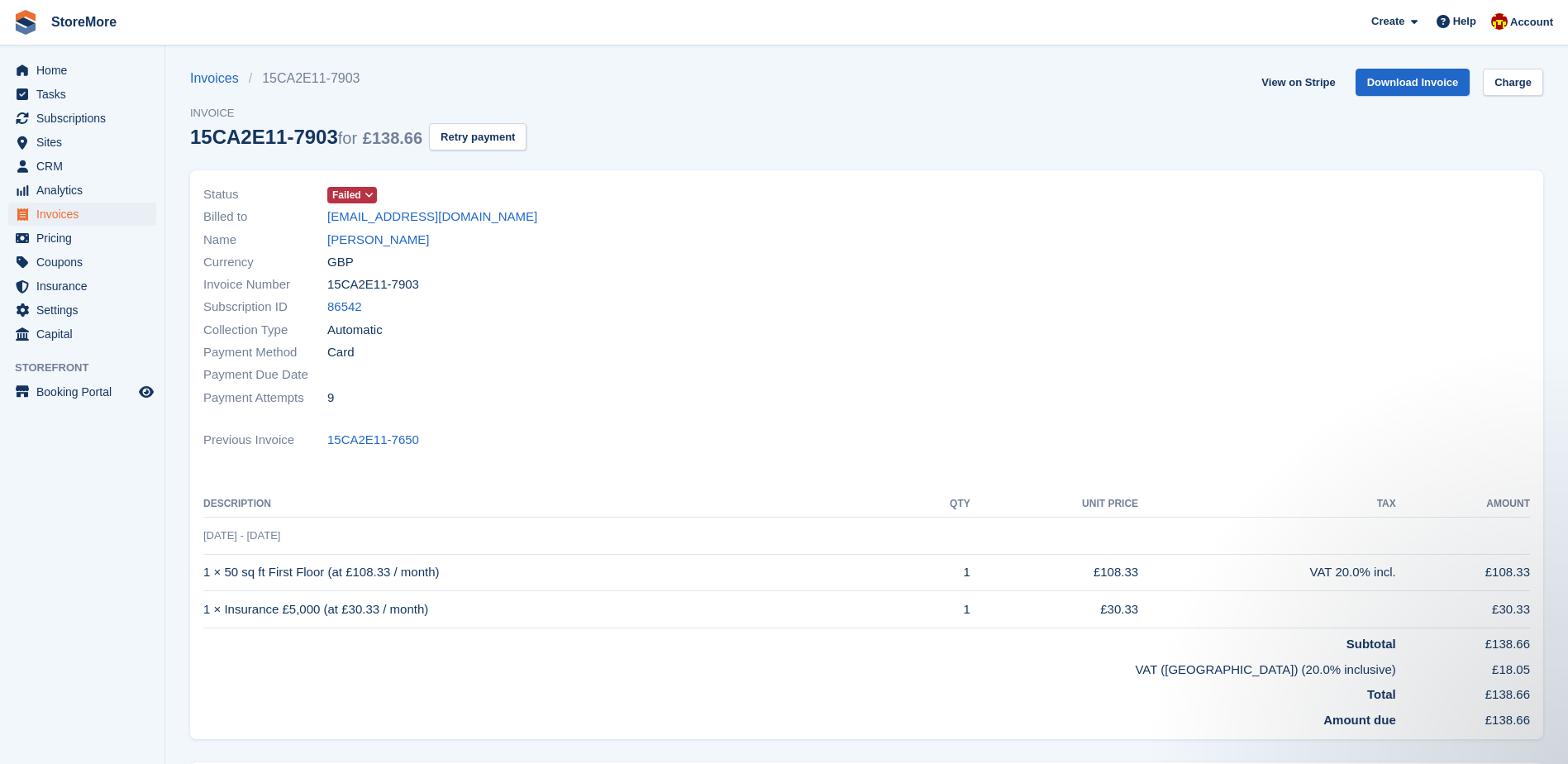
scroll to position [0, 0]
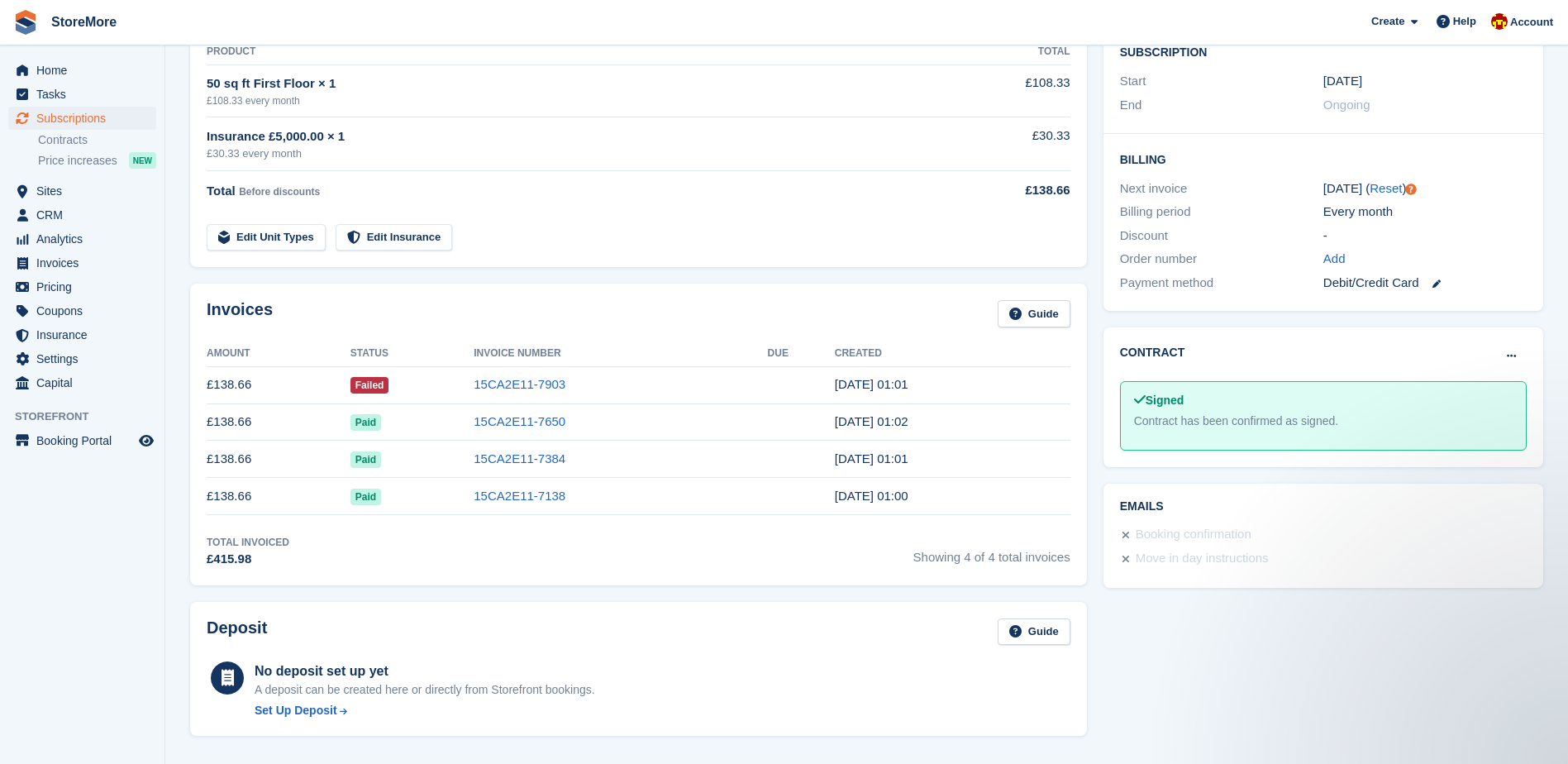
scroll to position [414, 0]
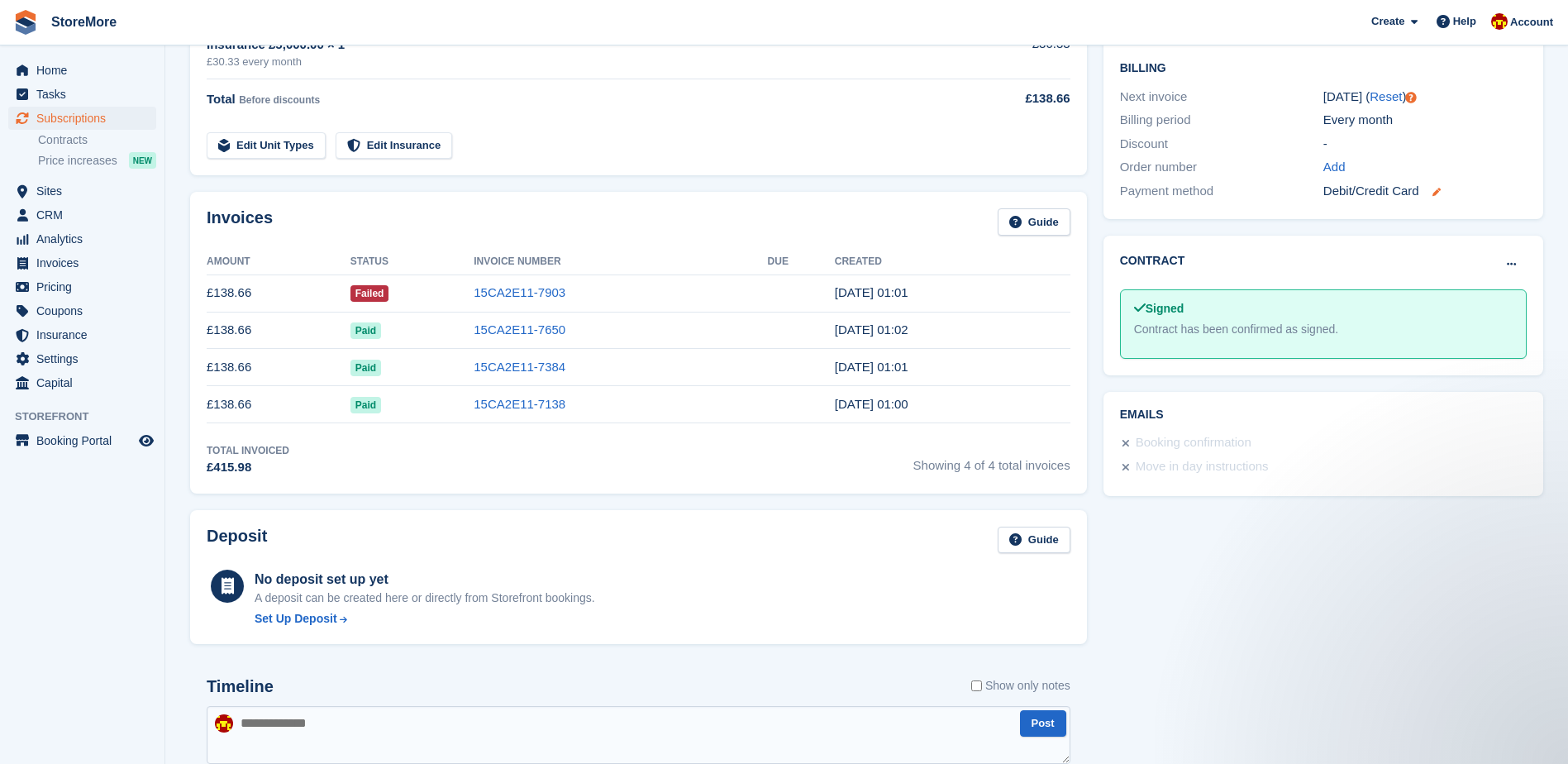
click at [1437, 187] on icon at bounding box center [1436, 191] width 8 height 8
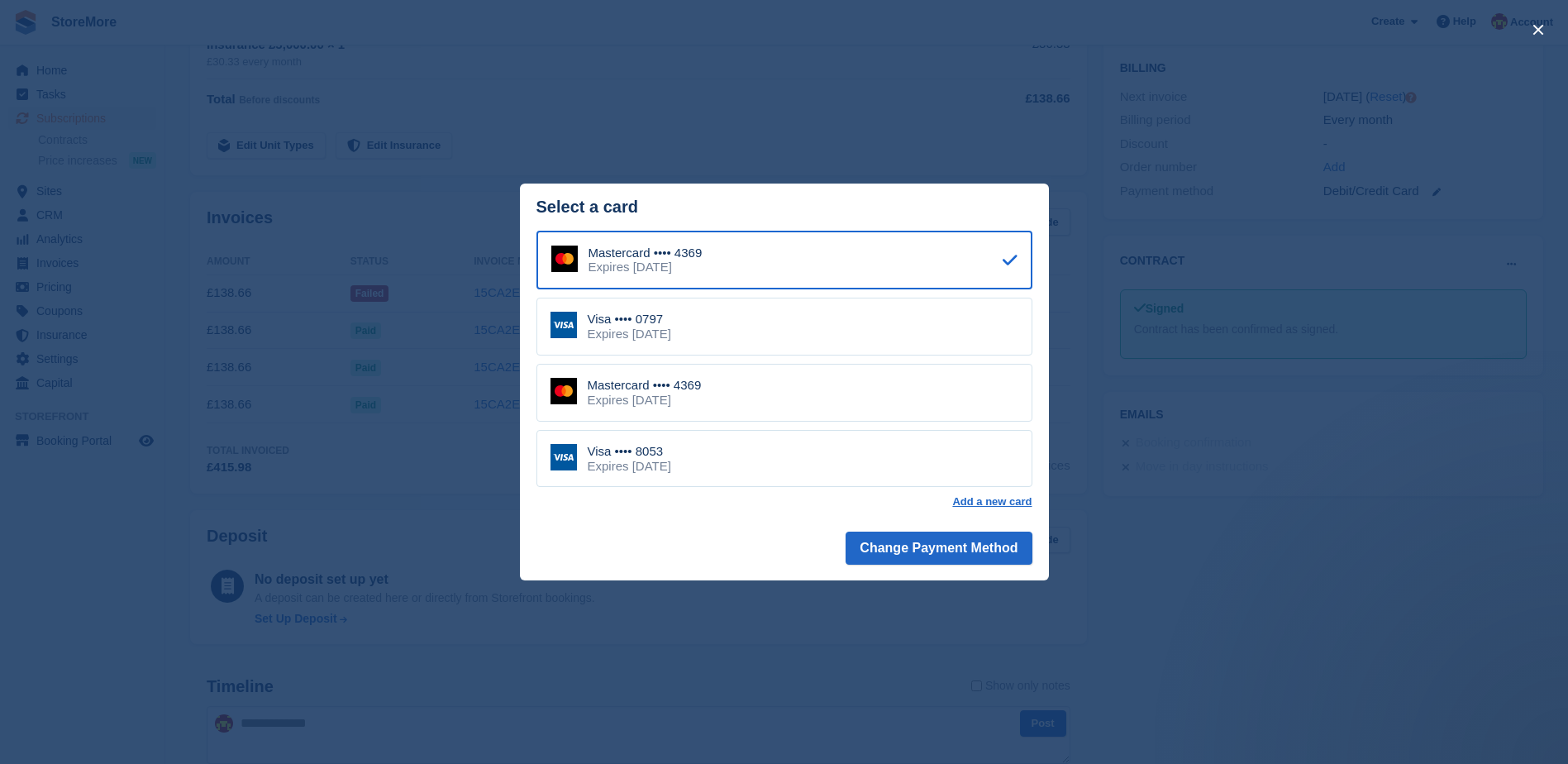
click at [1057, 127] on div "close" at bounding box center [784, 382] width 1568 height 764
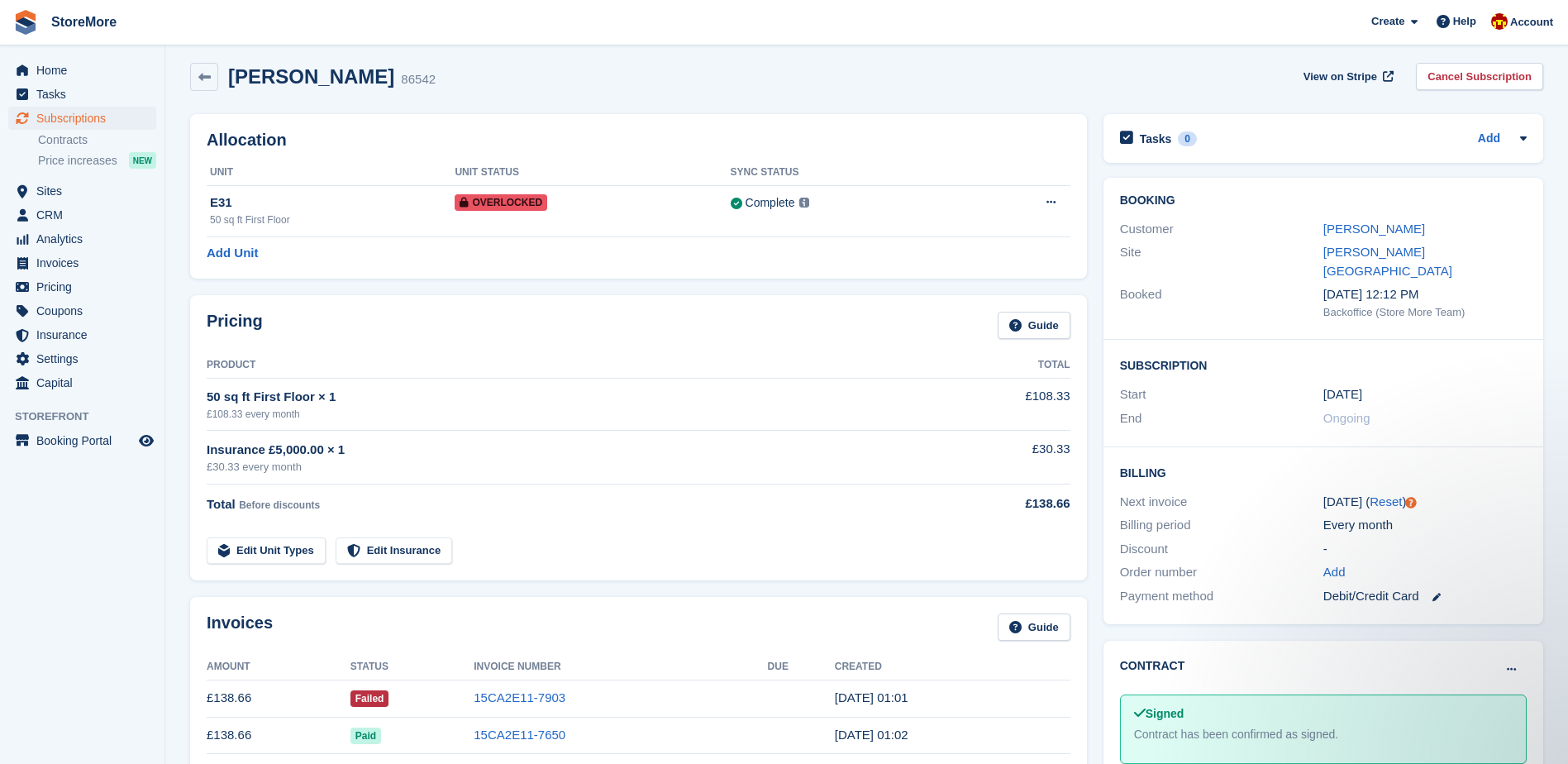
scroll to position [0, 0]
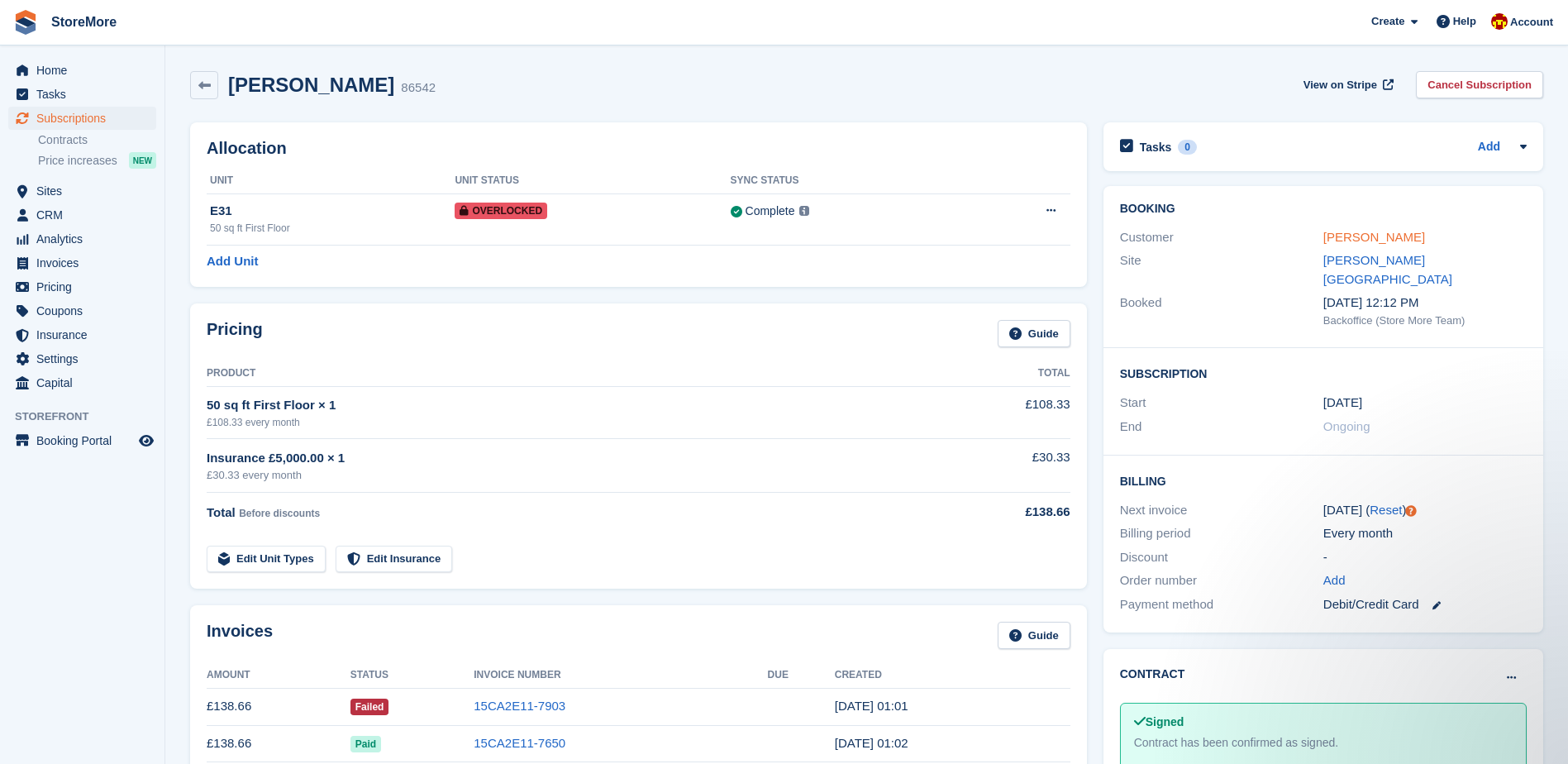
click at [1367, 241] on link "[PERSON_NAME]" at bounding box center [1374, 236] width 101 height 14
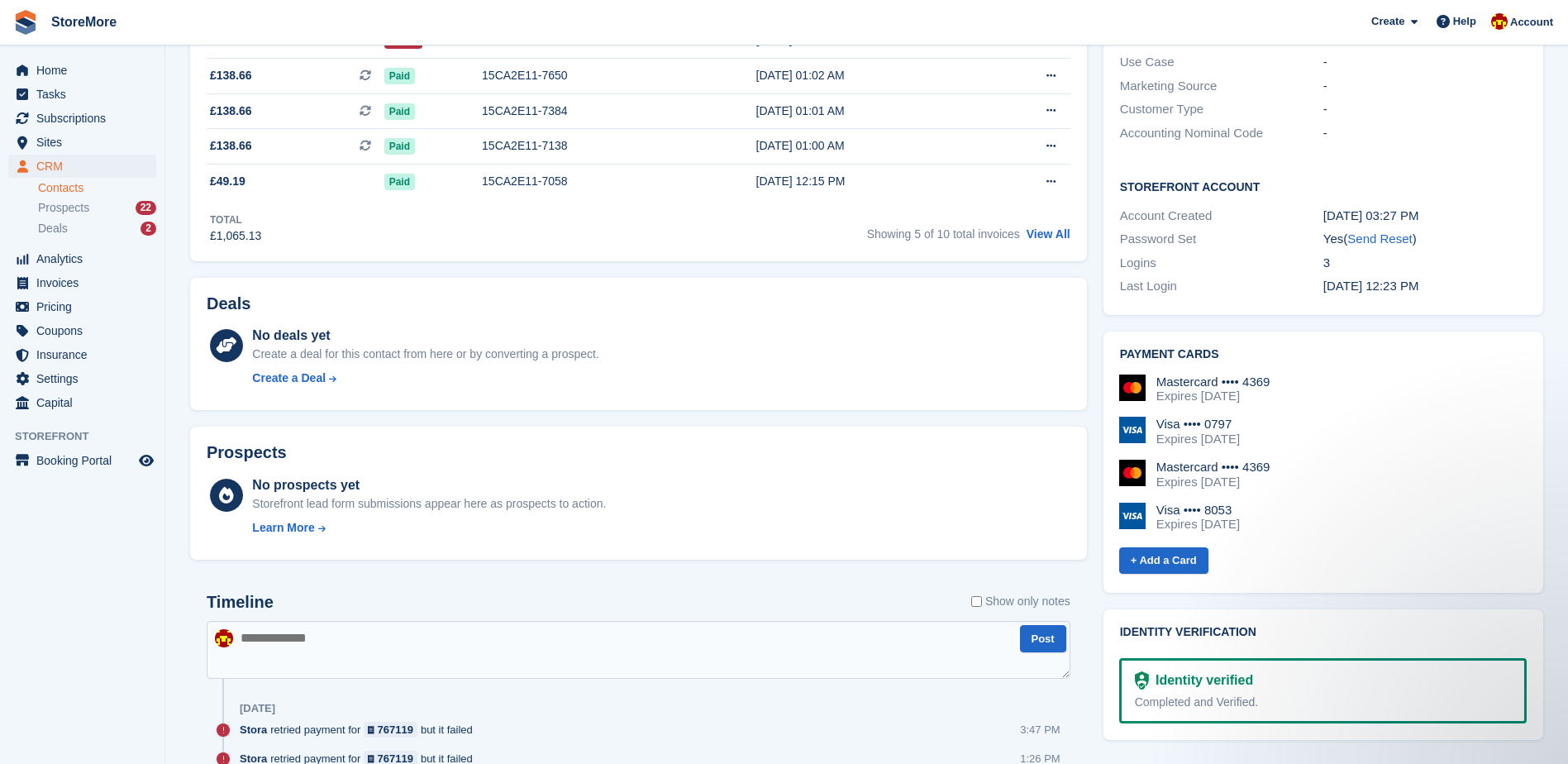
scroll to position [414, 0]
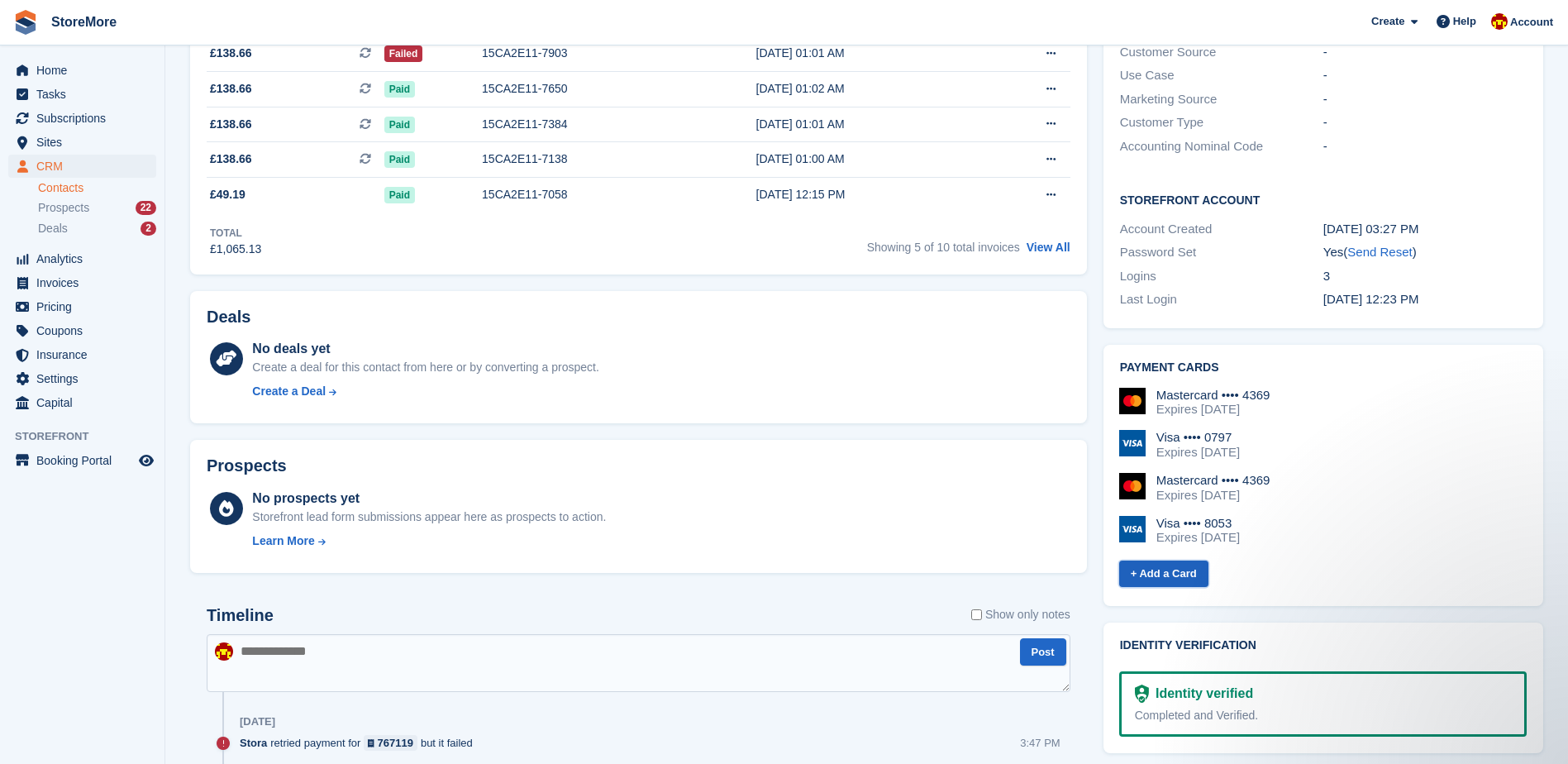
click at [1175, 572] on link "+ Add a Card" at bounding box center [1163, 574] width 89 height 27
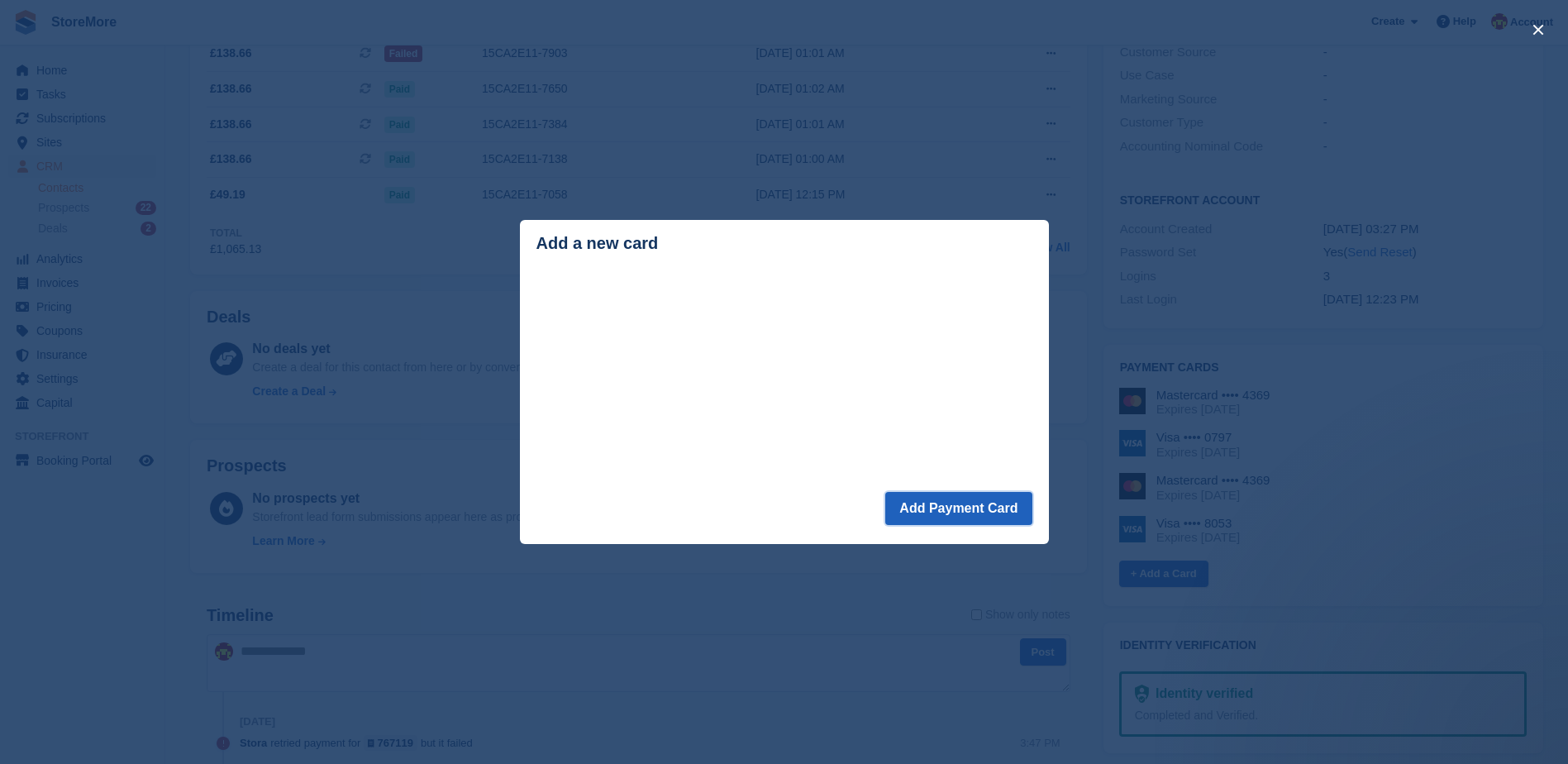
click at [959, 516] on button "Add Payment Card" at bounding box center [958, 508] width 146 height 33
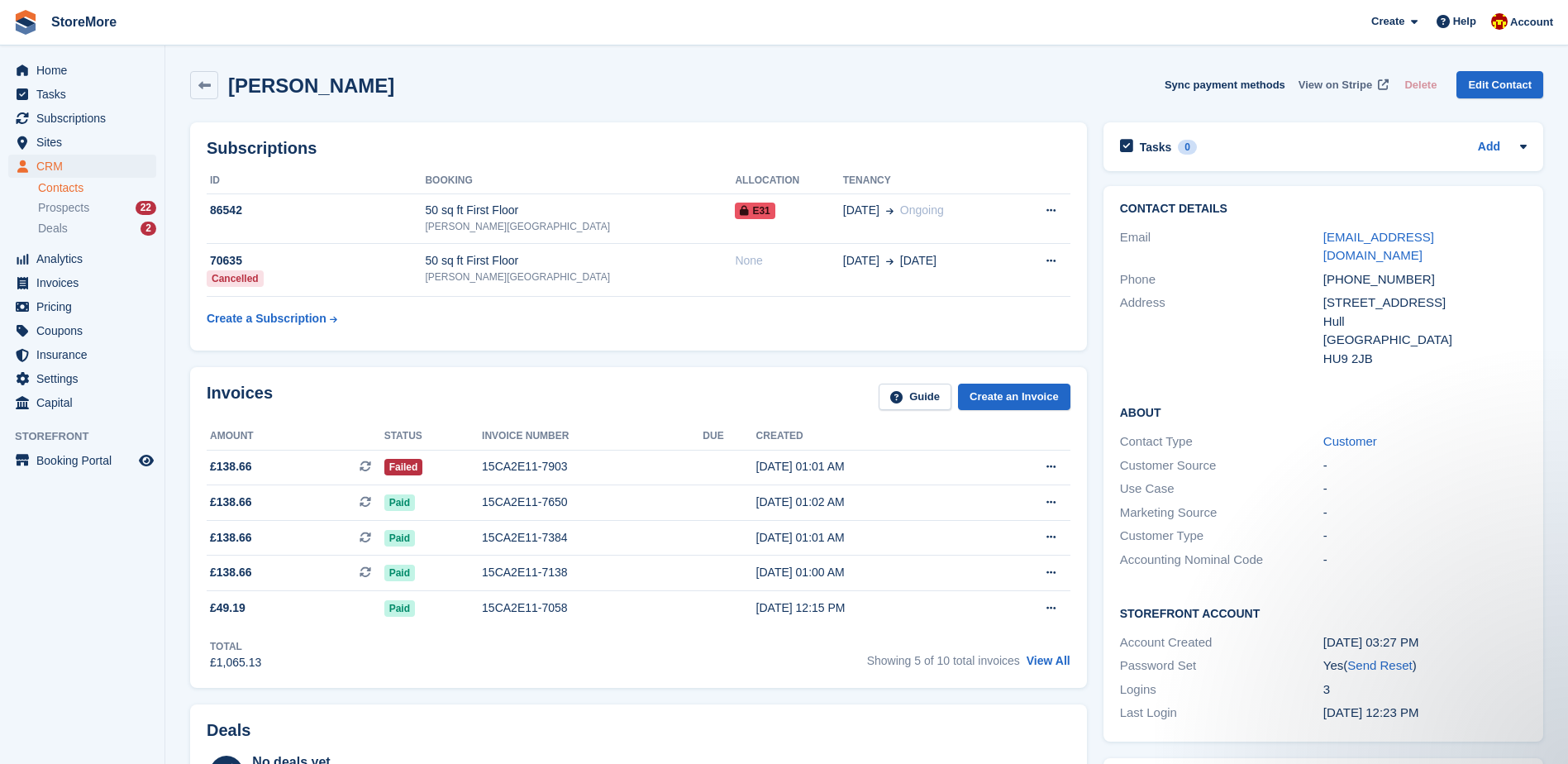
click at [1350, 89] on span "View on Stripe" at bounding box center [1335, 85] width 73 height 17
click at [498, 469] on div "15CA2E11-7903" at bounding box center [592, 466] width 221 height 18
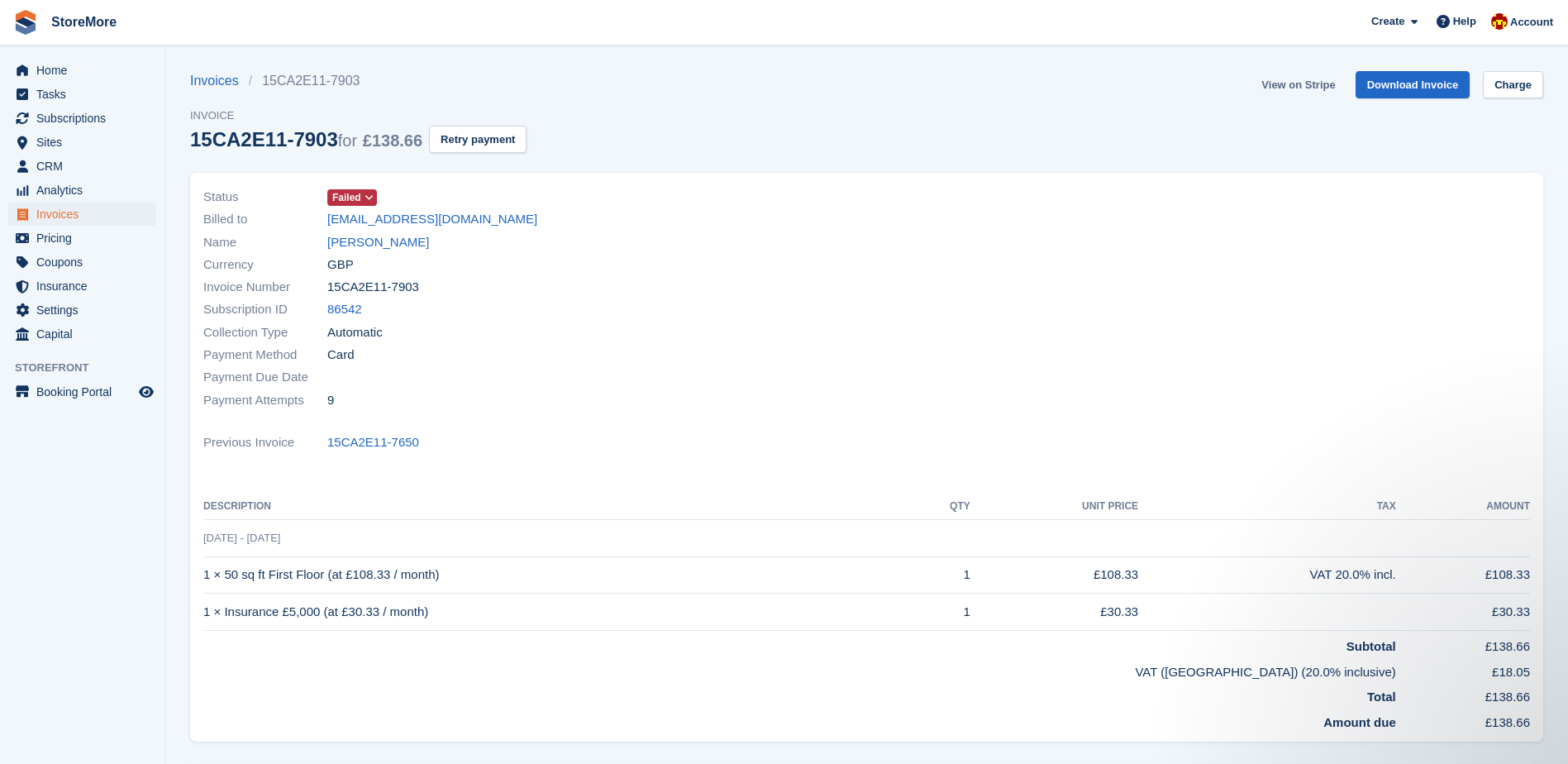
click at [1298, 92] on link "View on Stripe" at bounding box center [1298, 85] width 87 height 27
drag, startPoint x: 493, startPoint y: 143, endPoint x: 860, endPoint y: 48, distance: 379.1
click at [493, 143] on button "Retry payment" at bounding box center [478, 140] width 98 height 27
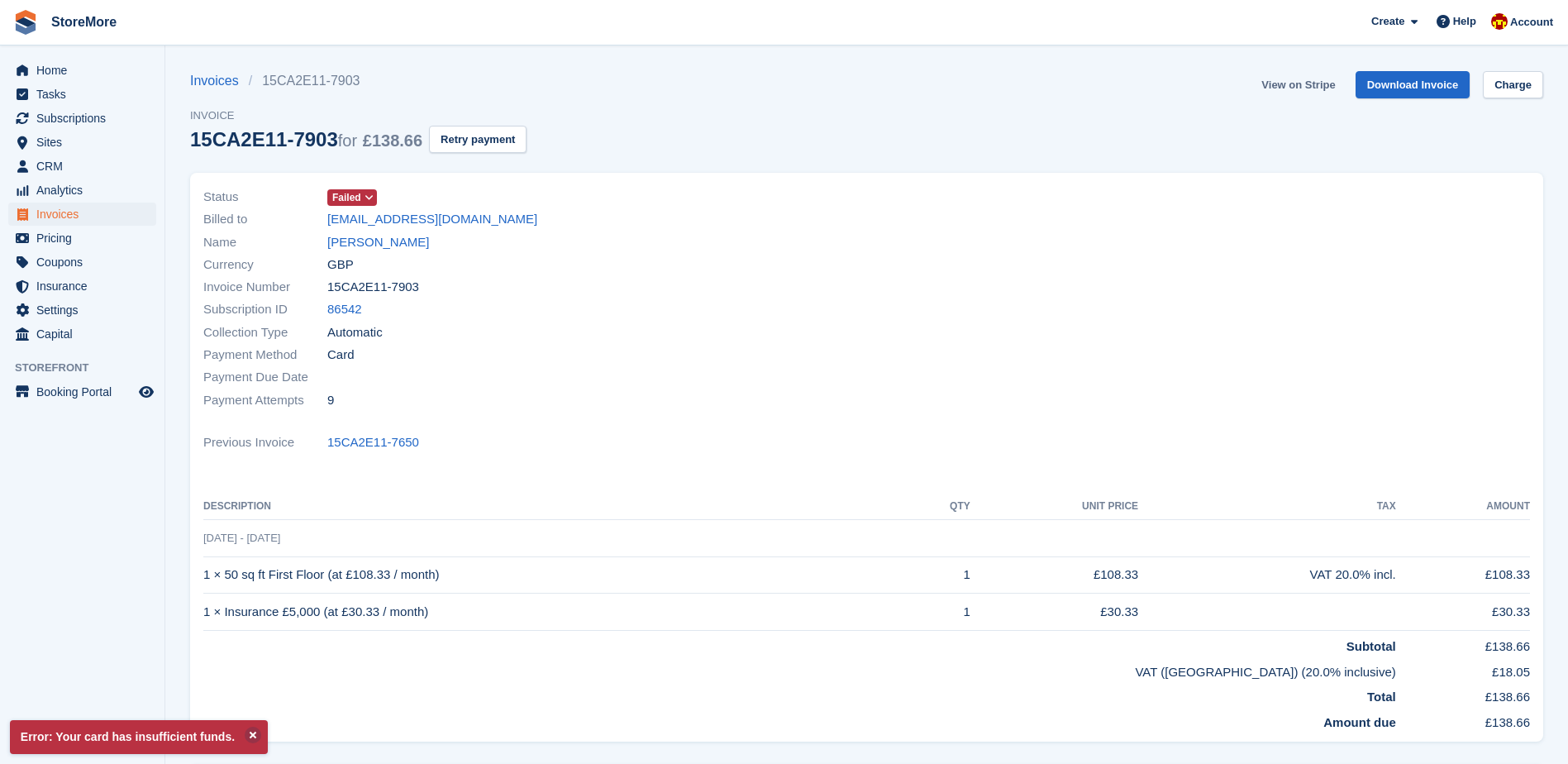
click at [1312, 84] on link "View on Stripe" at bounding box center [1298, 85] width 87 height 27
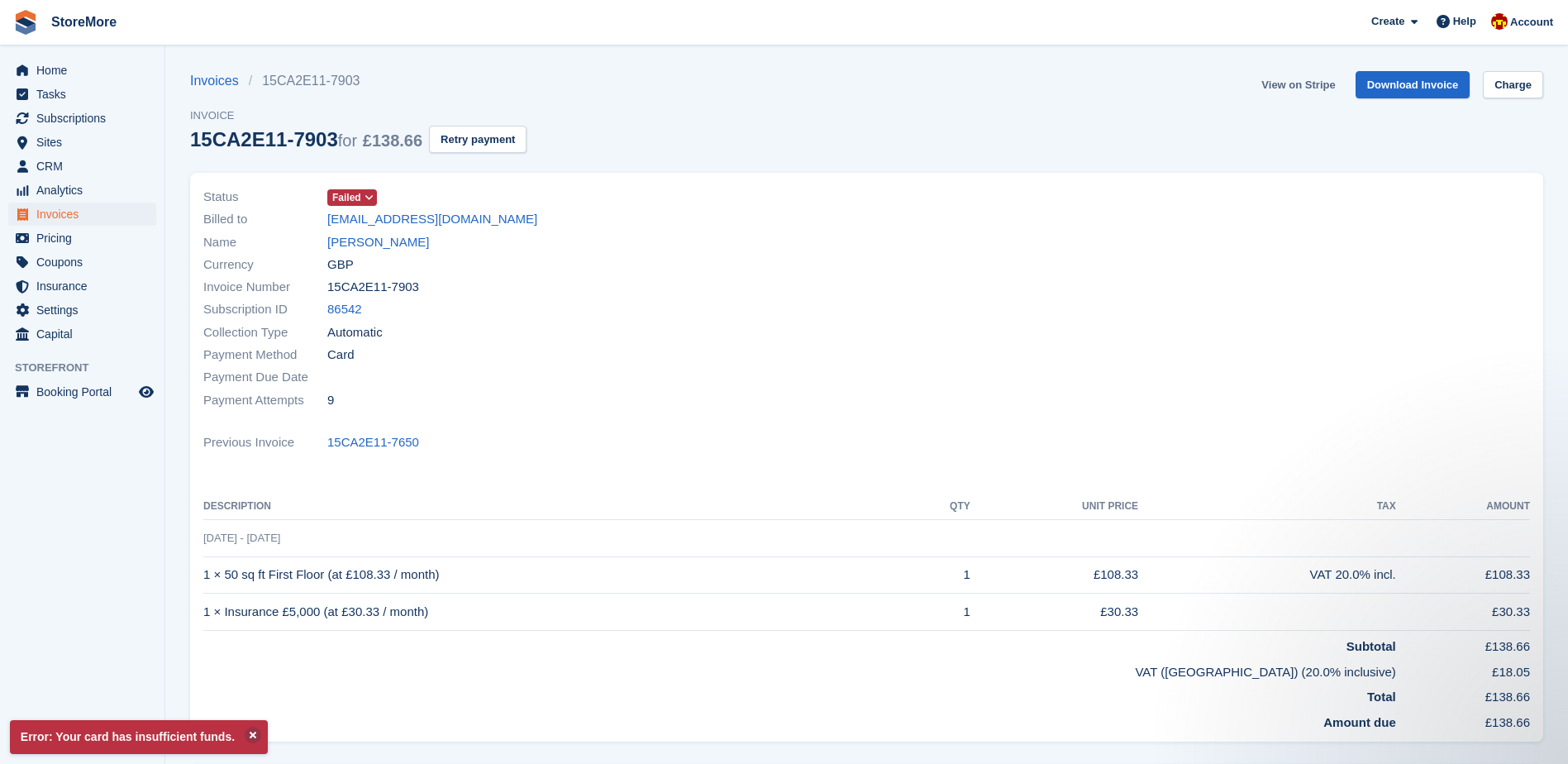
click at [1310, 79] on link "View on Stripe" at bounding box center [1298, 85] width 87 height 27
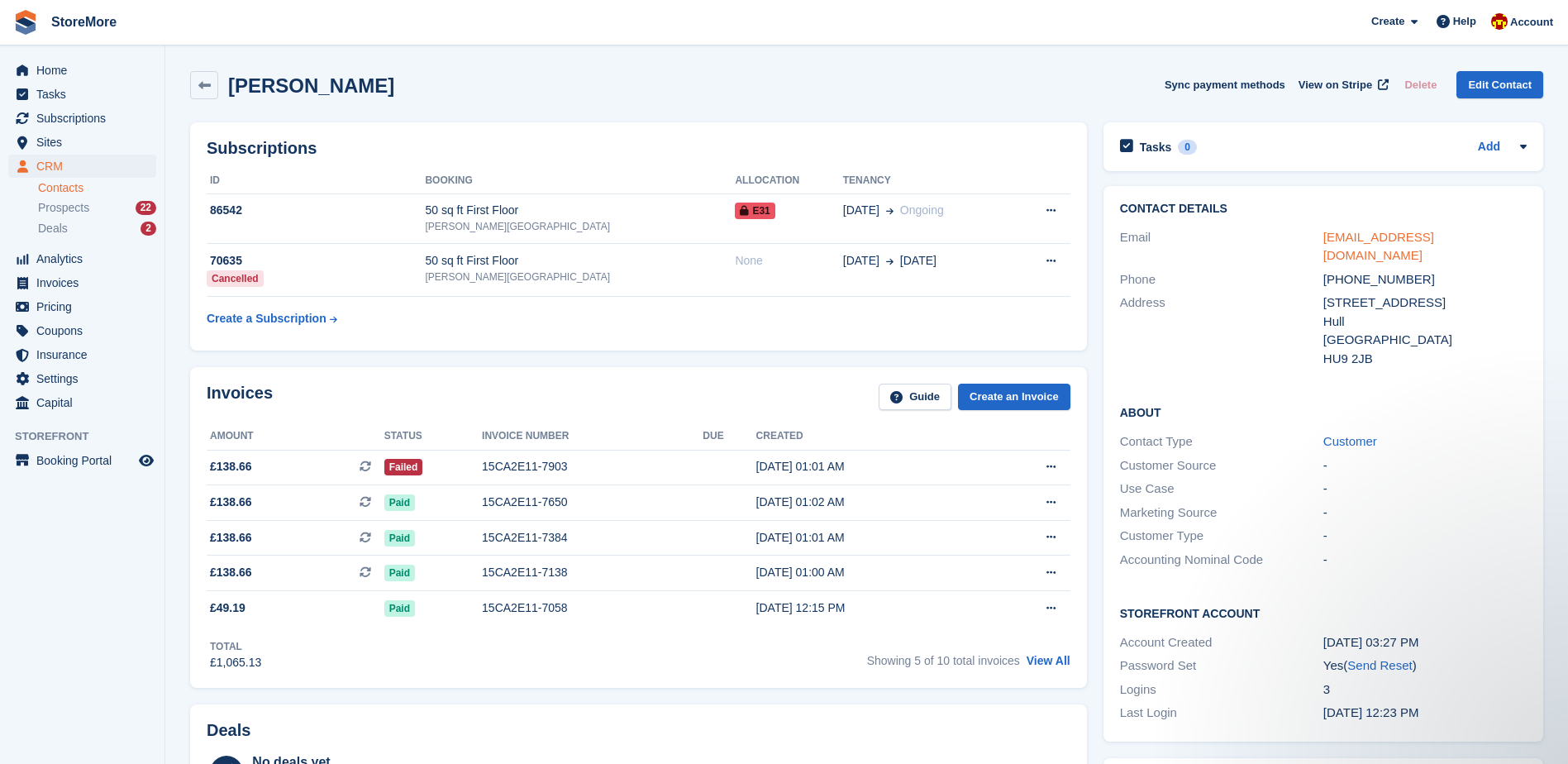
click at [1372, 236] on link "[EMAIL_ADDRESS][DOMAIN_NAME]" at bounding box center [1379, 246] width 111 height 33
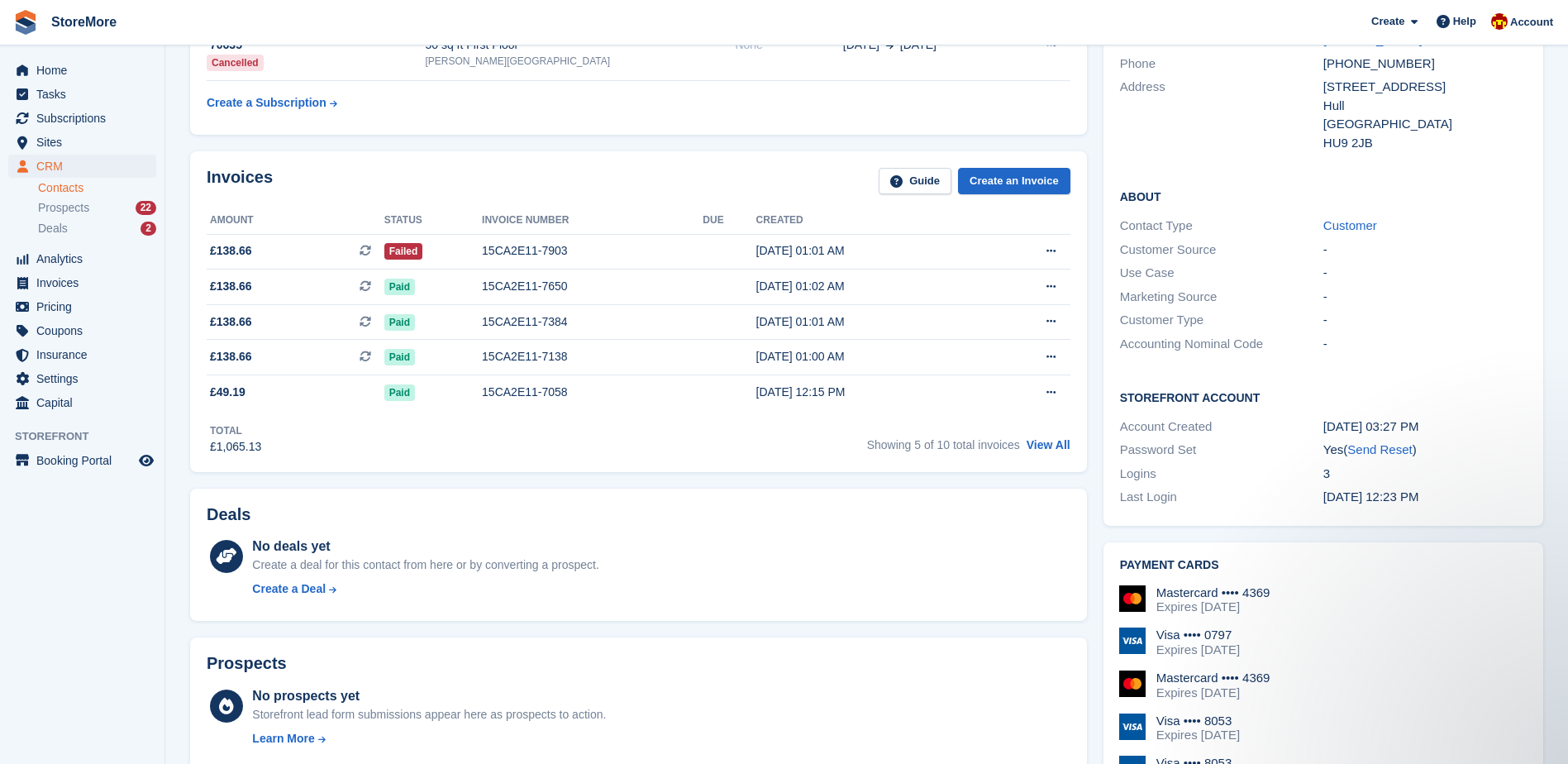
scroll to position [83, 0]
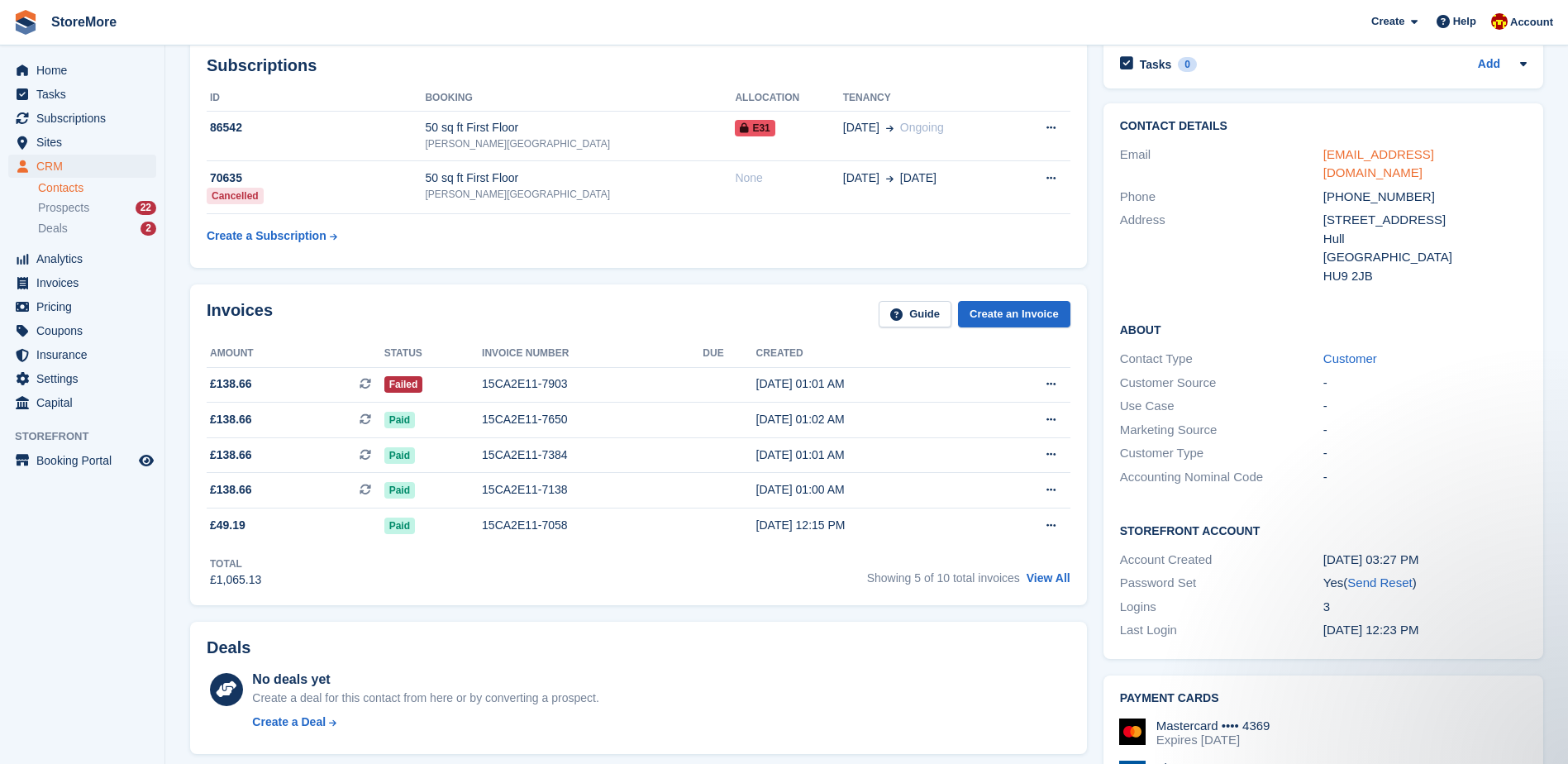
click at [1347, 155] on link "[EMAIL_ADDRESS][DOMAIN_NAME]" at bounding box center [1379, 164] width 111 height 33
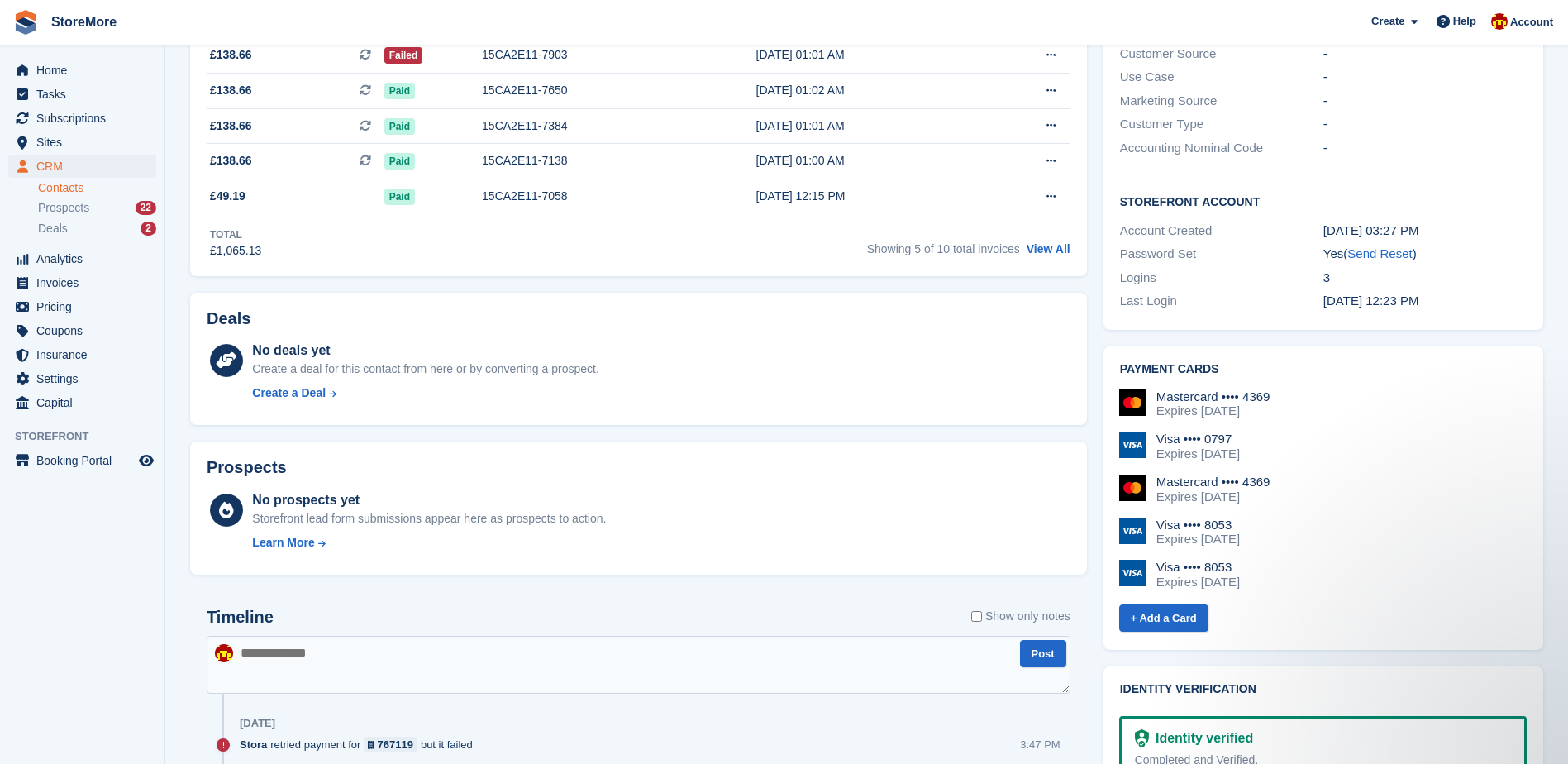
scroll to position [414, 0]
click at [1205, 583] on div "Expires [DATE]" at bounding box center [1198, 580] width 84 height 15
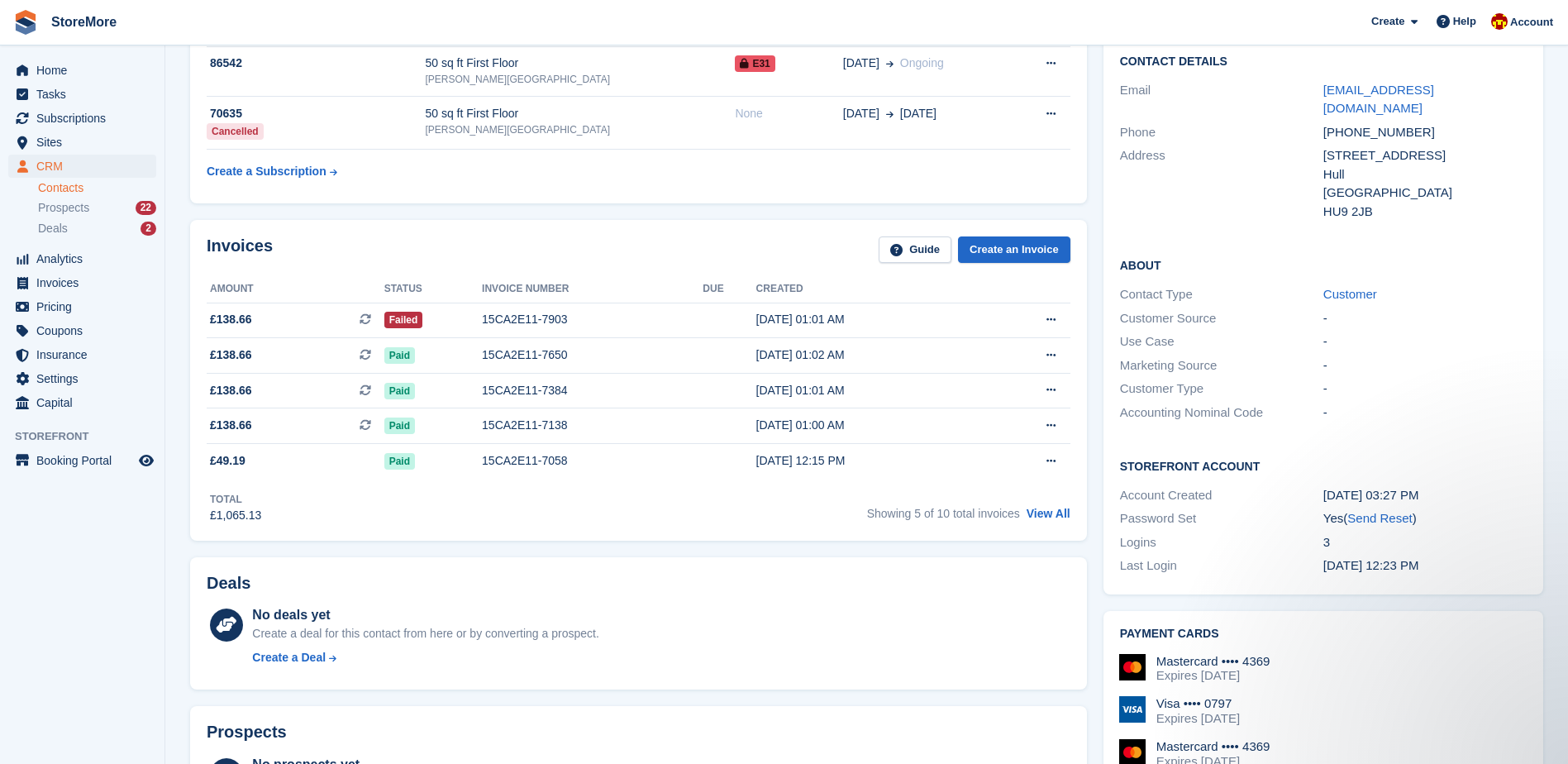
scroll to position [0, 0]
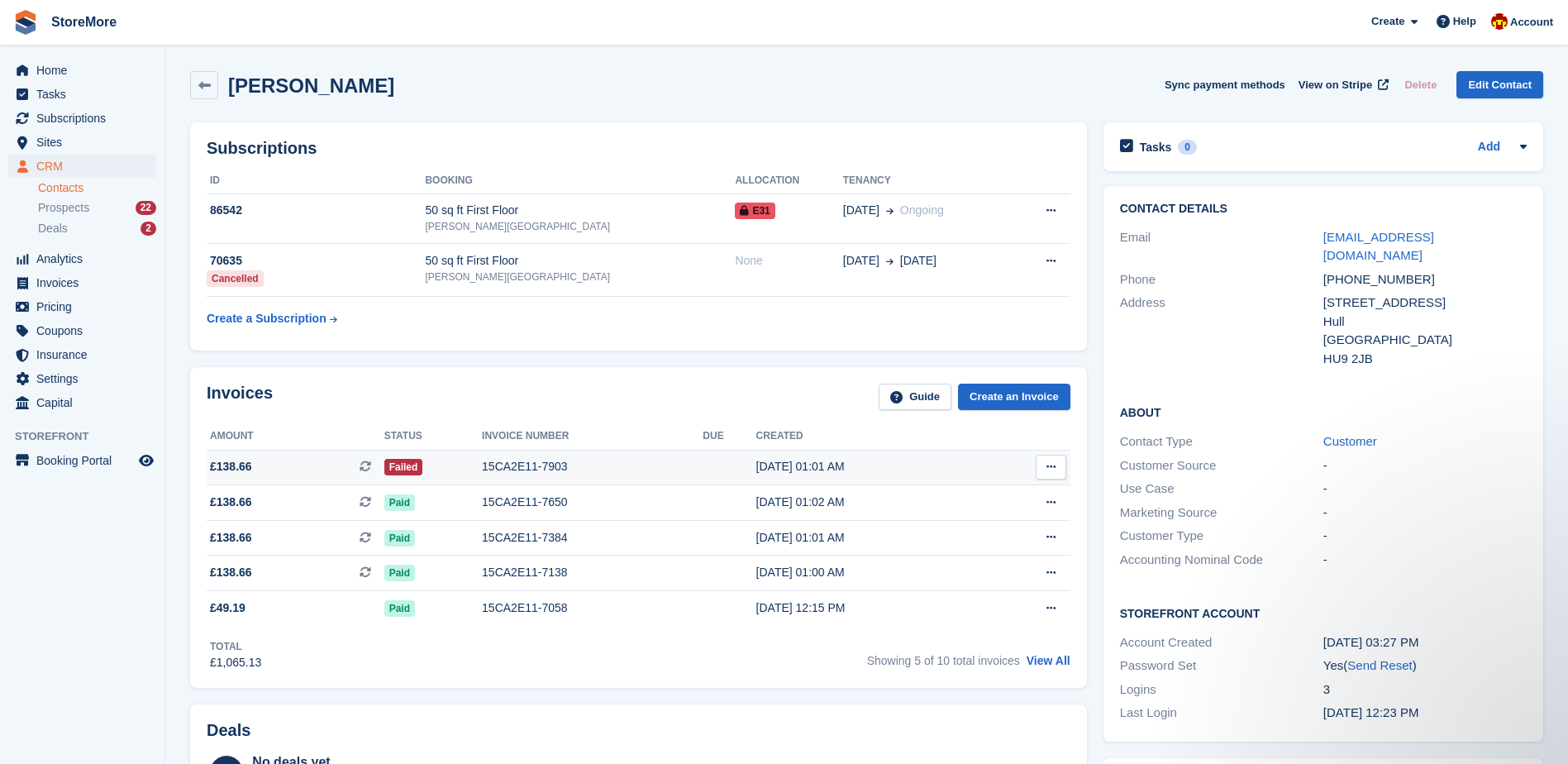
click at [567, 456] on td "15CA2E11-7903" at bounding box center [592, 467] width 221 height 35
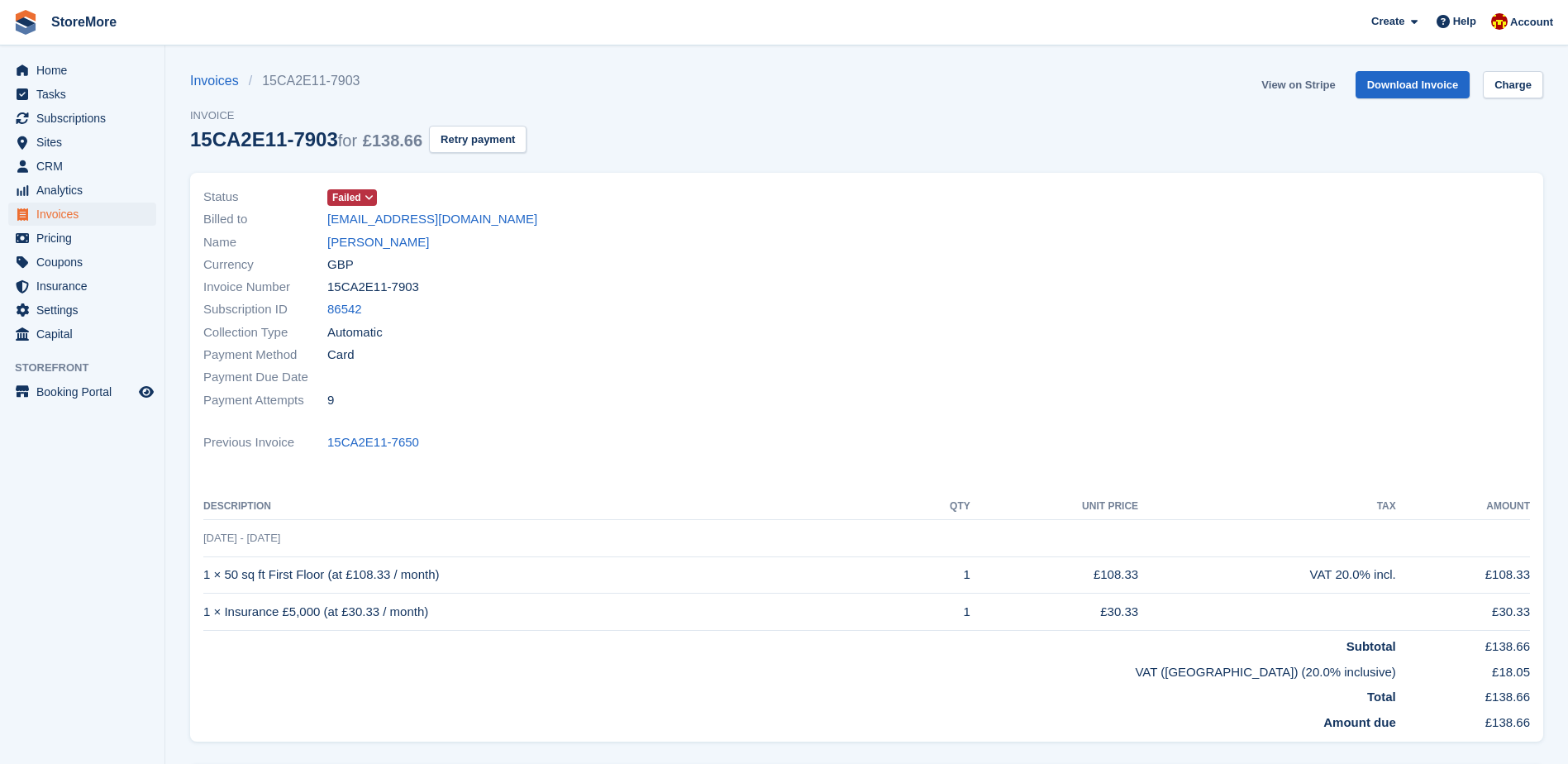
click at [1284, 82] on link "View on Stripe" at bounding box center [1298, 85] width 87 height 27
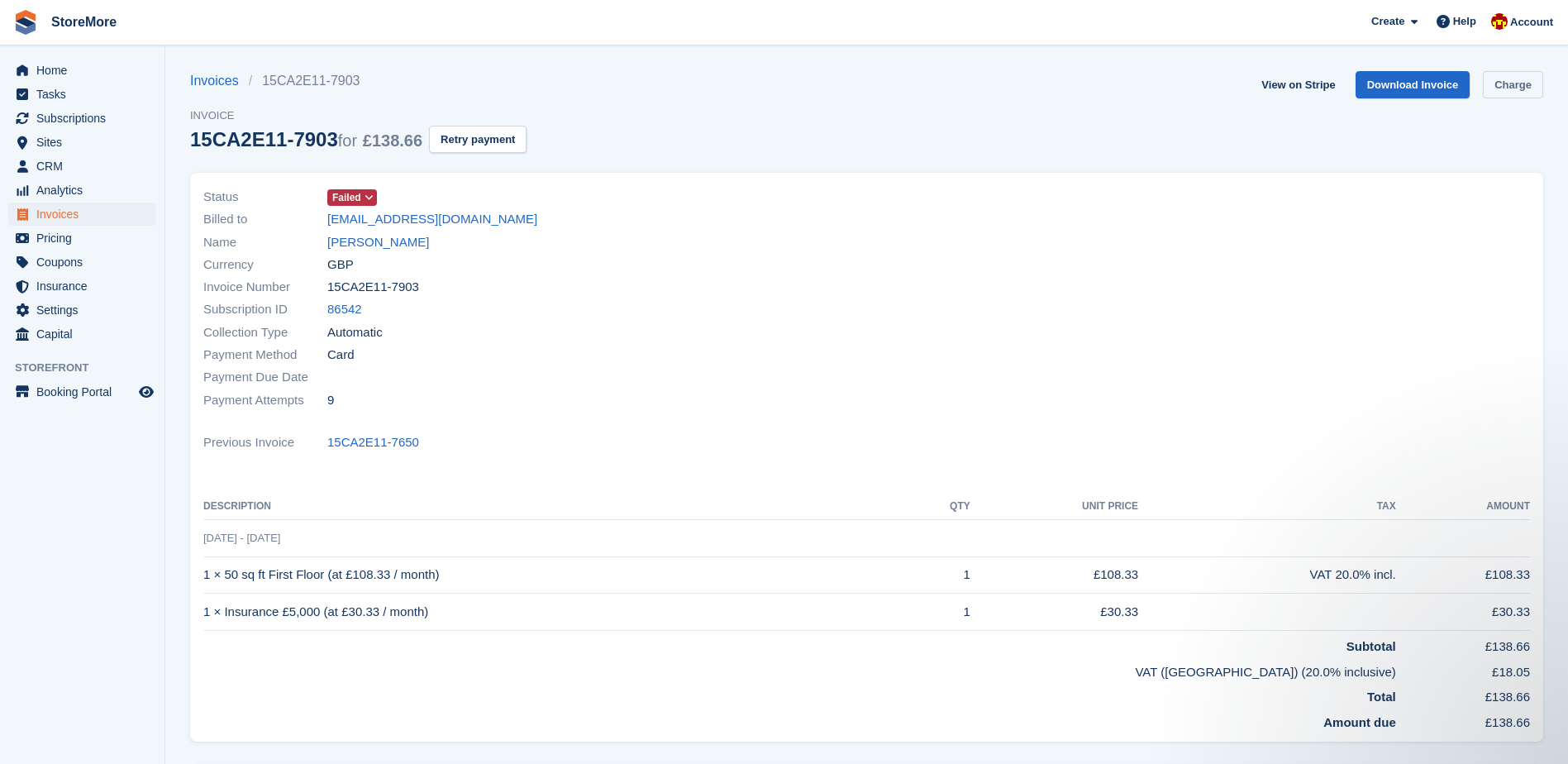
click at [1505, 91] on link "Charge" at bounding box center [1513, 85] width 60 height 27
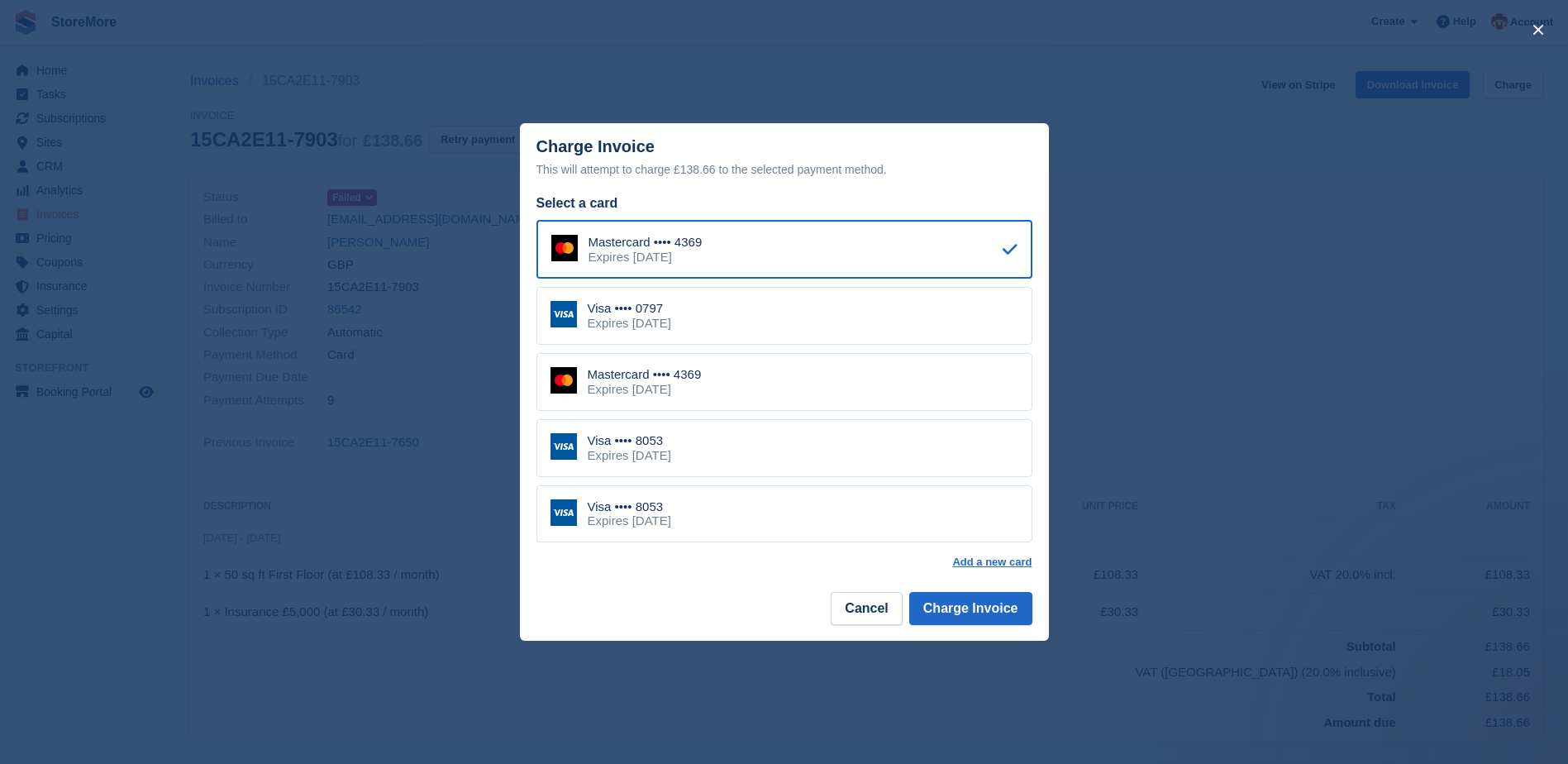
click at [746, 514] on div "Visa •••• 8053 Expires March 2028" at bounding box center [784, 513] width 496 height 58
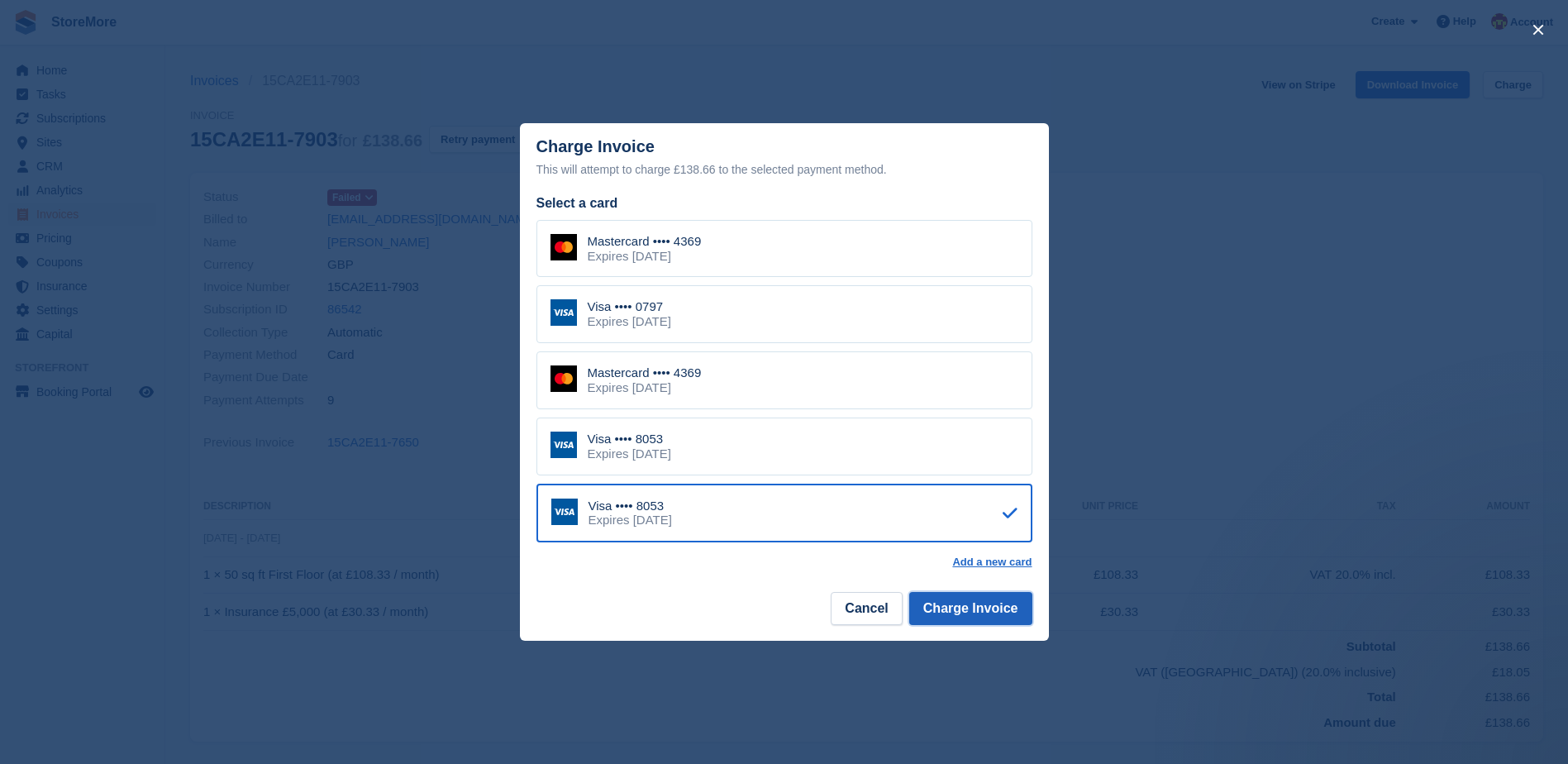
click at [985, 623] on button "Charge Invoice" at bounding box center [971, 609] width 123 height 33
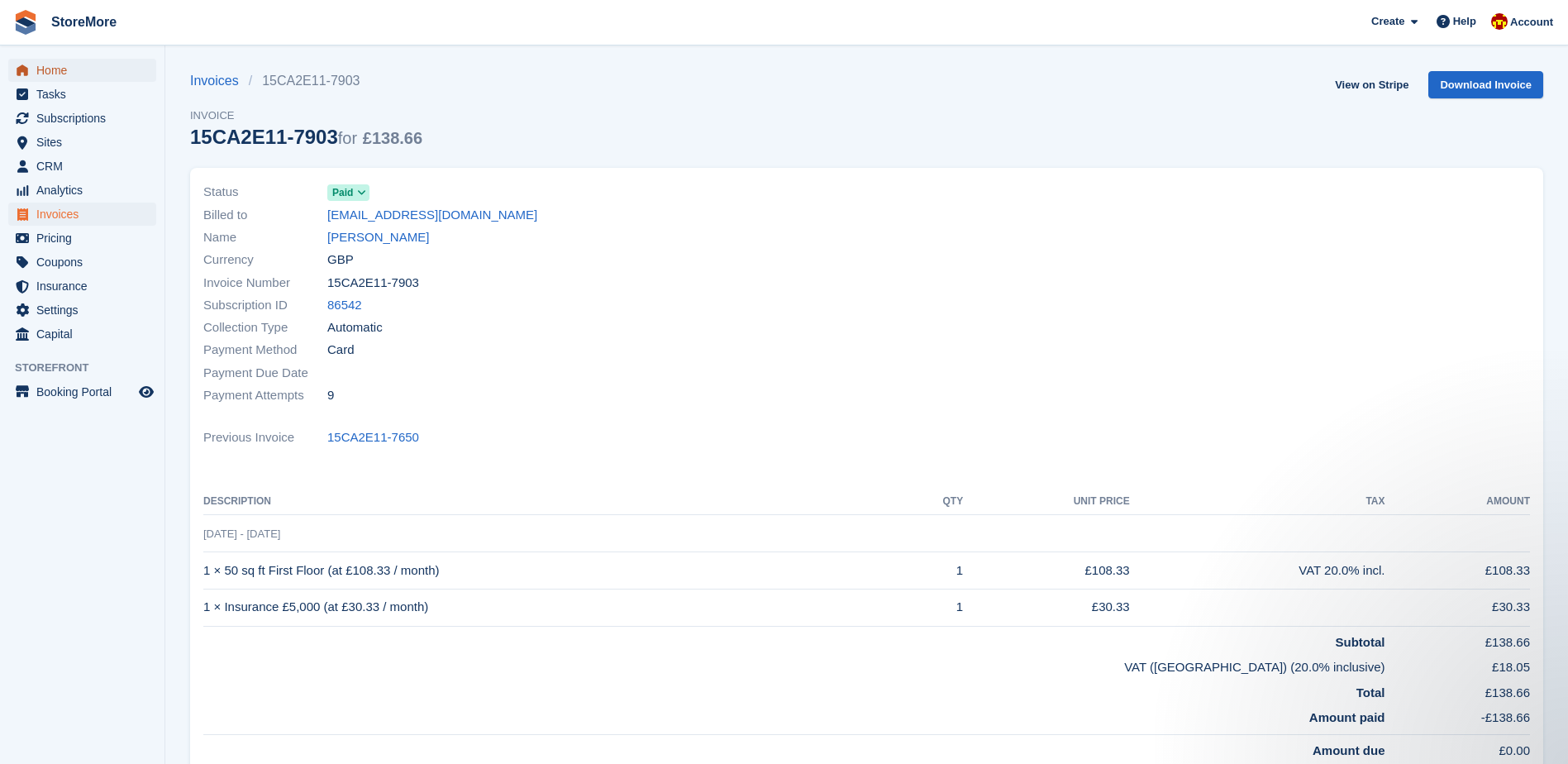
click at [87, 64] on span "Home" at bounding box center [86, 70] width 100 height 23
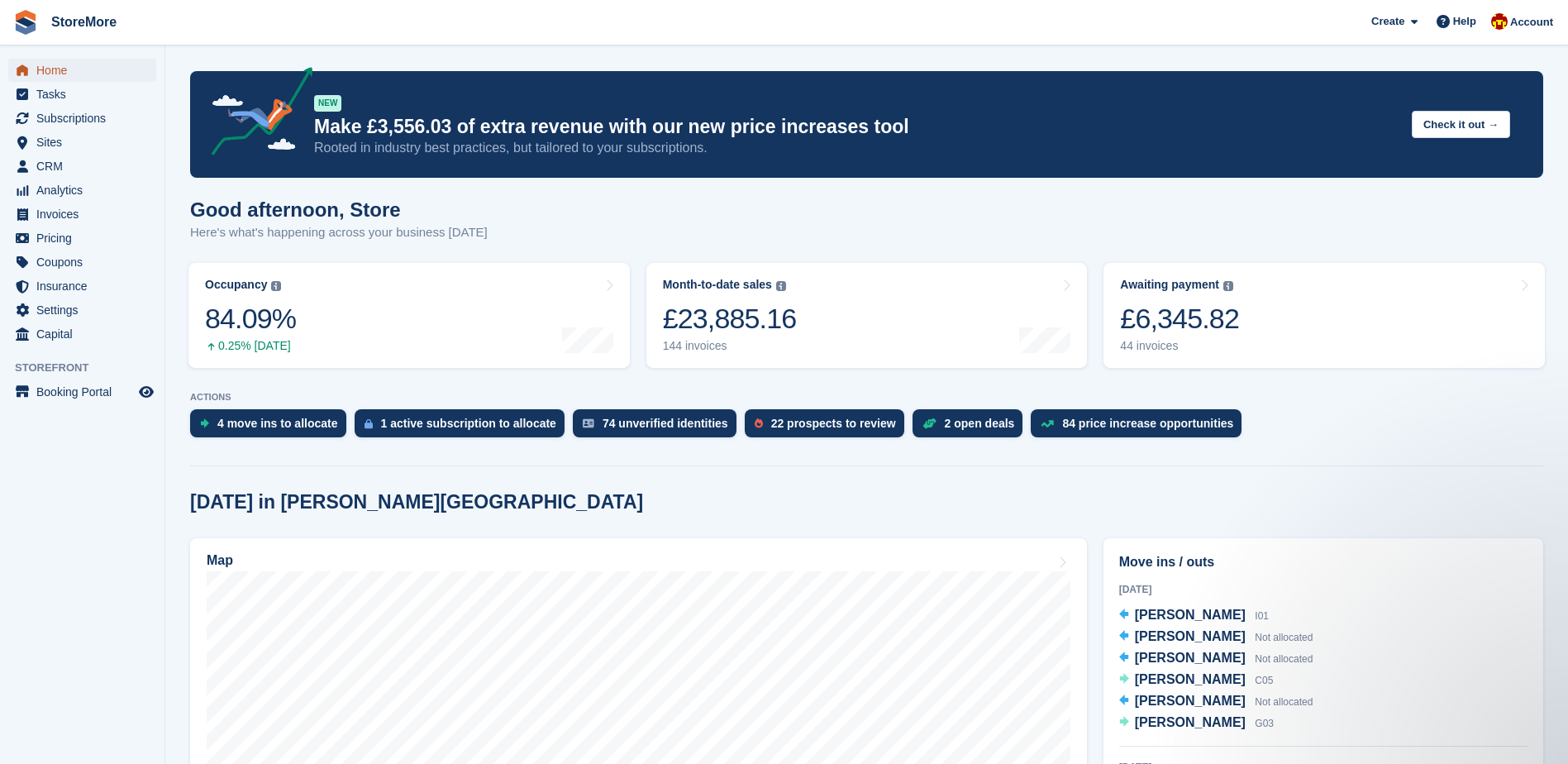
click at [79, 65] on span "Home" at bounding box center [86, 70] width 100 height 23
